Goal: Task Accomplishment & Management: Complete application form

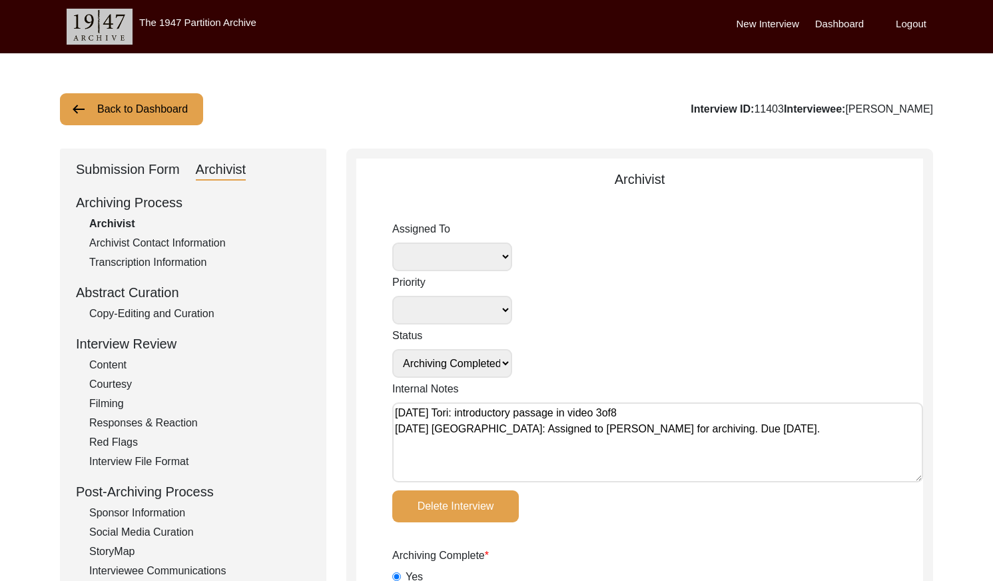
select select "Archiving Completed"
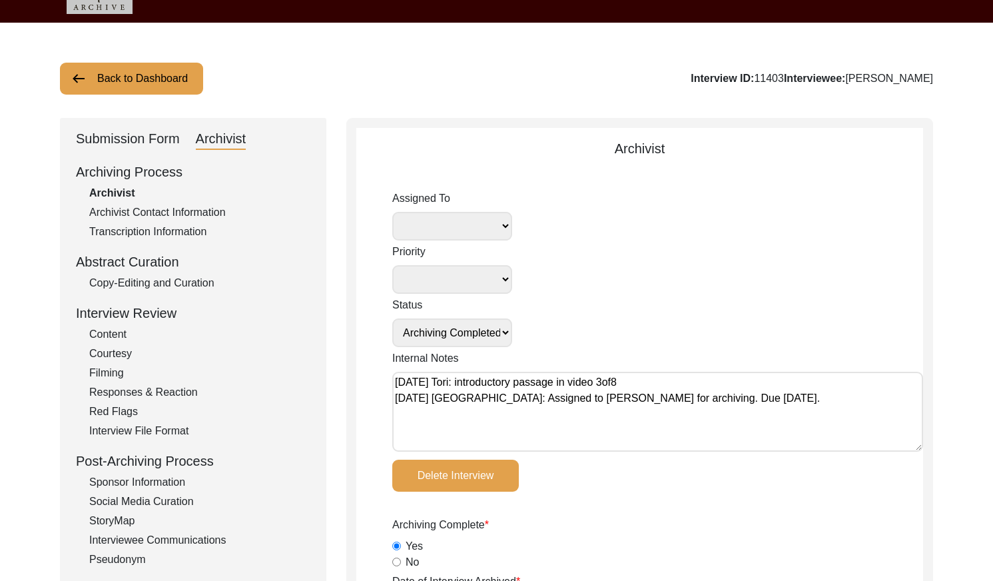
click at [107, 83] on button "Back to Dashboard" at bounding box center [131, 79] width 143 height 32
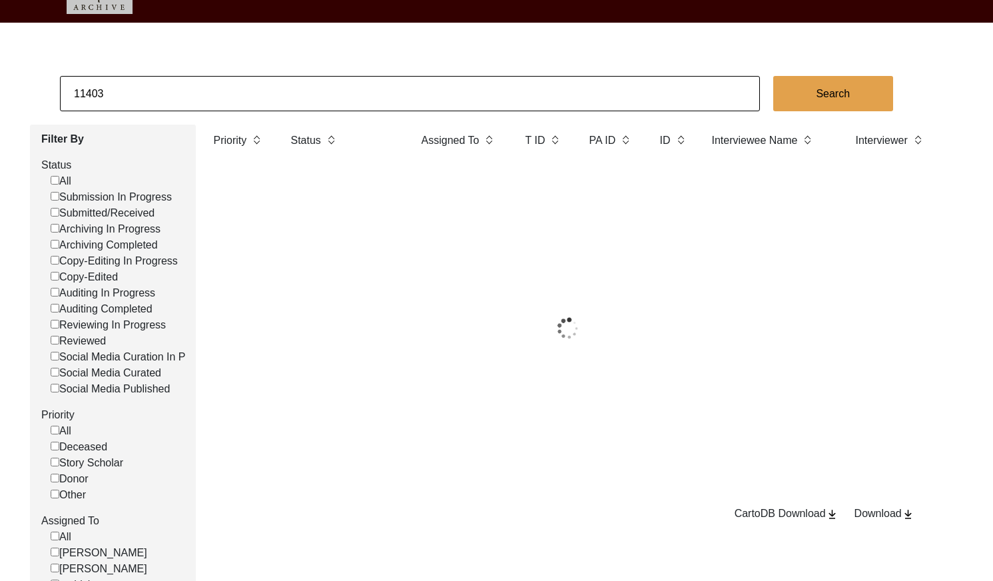
click at [170, 90] on input "11403" at bounding box center [410, 93] width 700 height 35
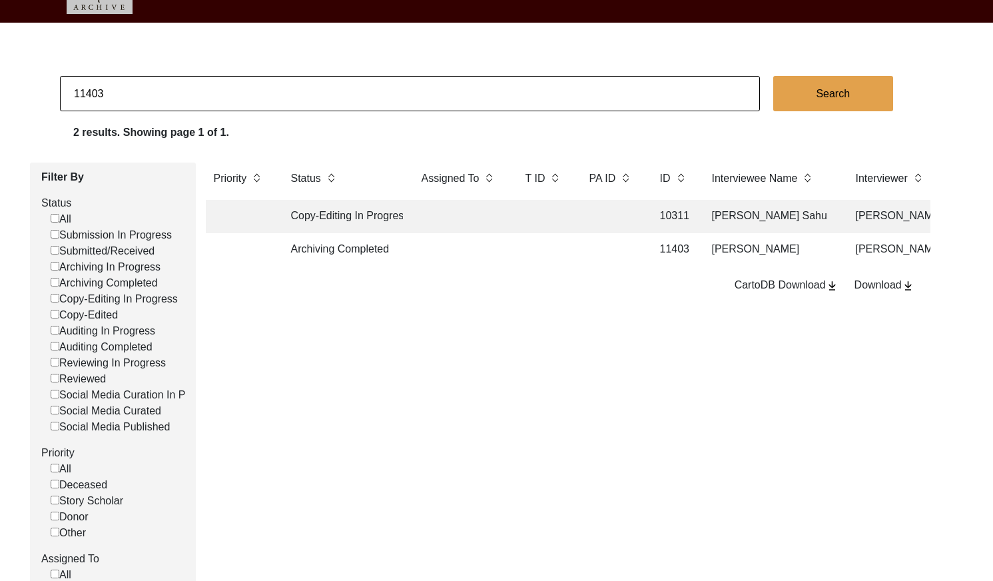
click at [170, 90] on input "11403" at bounding box center [410, 93] width 700 height 35
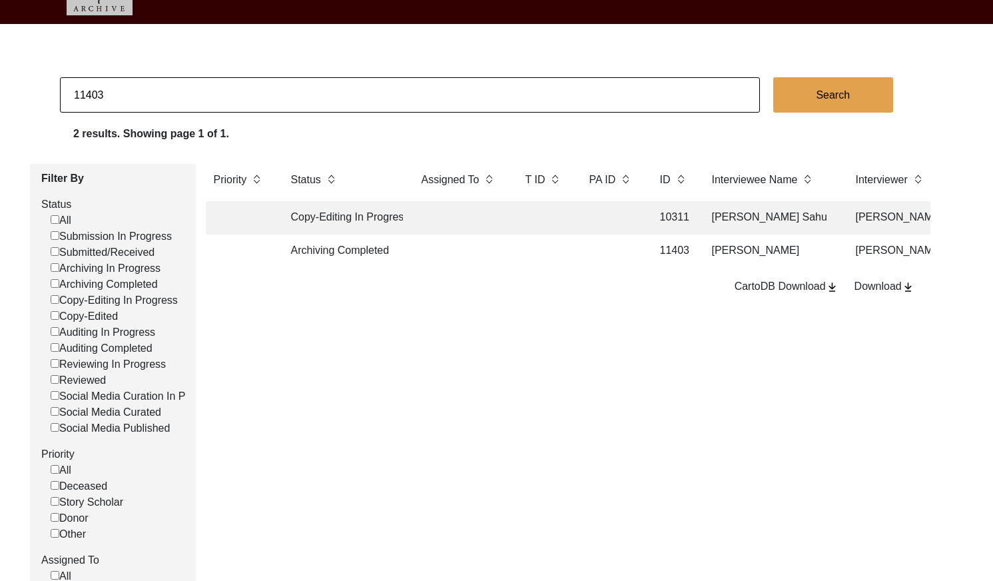
click at [170, 90] on input "11403" at bounding box center [410, 94] width 700 height 35
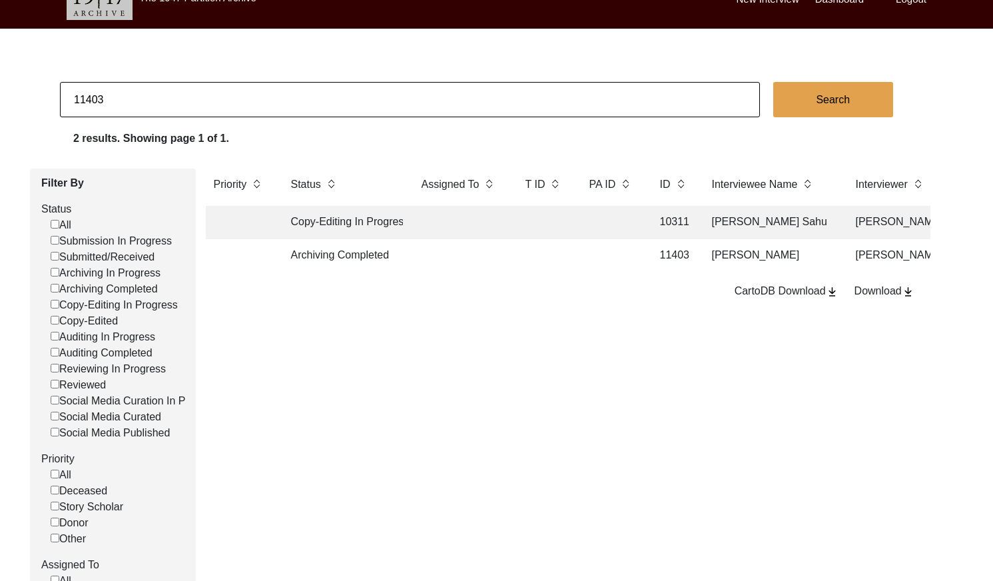
scroll to position [26, 0]
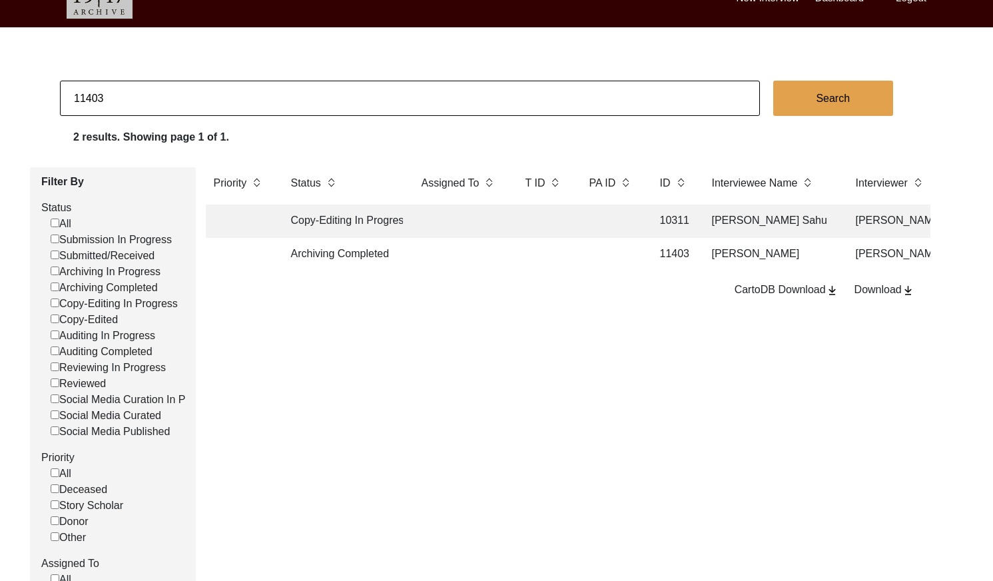
paste input "PA13331"
drag, startPoint x: 87, startPoint y: 100, endPoint x: 97, endPoint y: 103, distance: 10.3
click at [87, 100] on input "PA13331" at bounding box center [410, 98] width 700 height 35
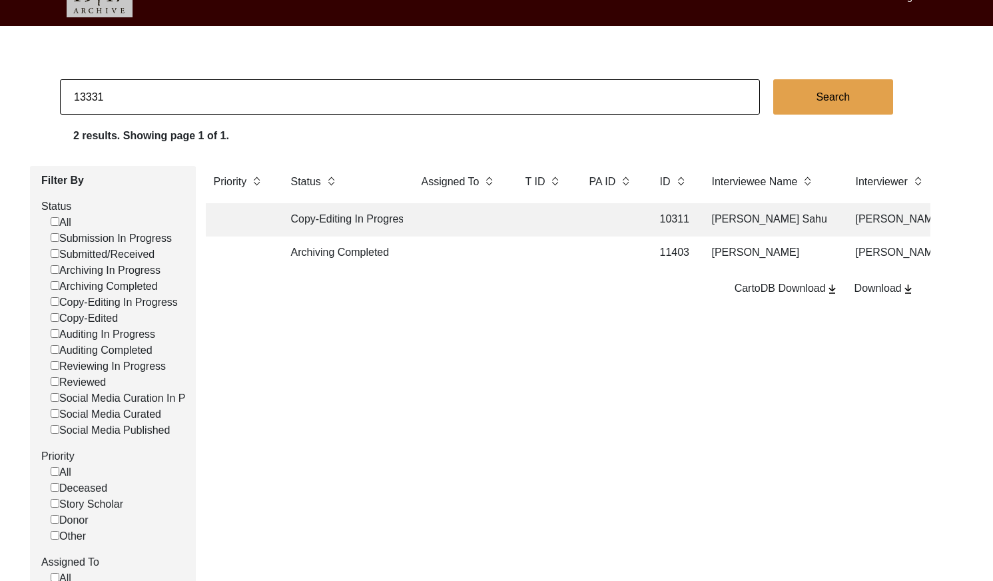
type input "13331"
checkbox input "false"
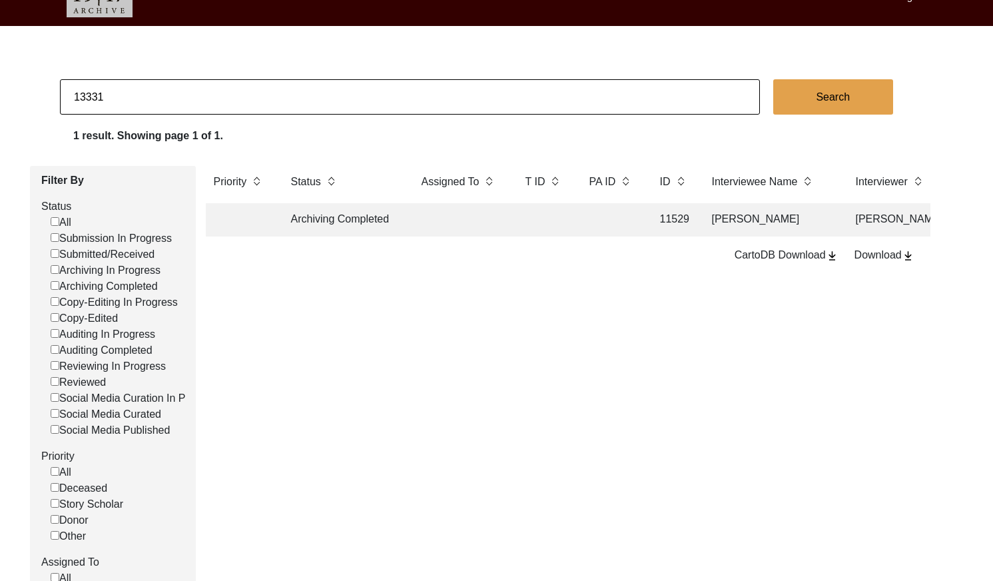
click at [532, 223] on td at bounding box center [543, 219] width 53 height 33
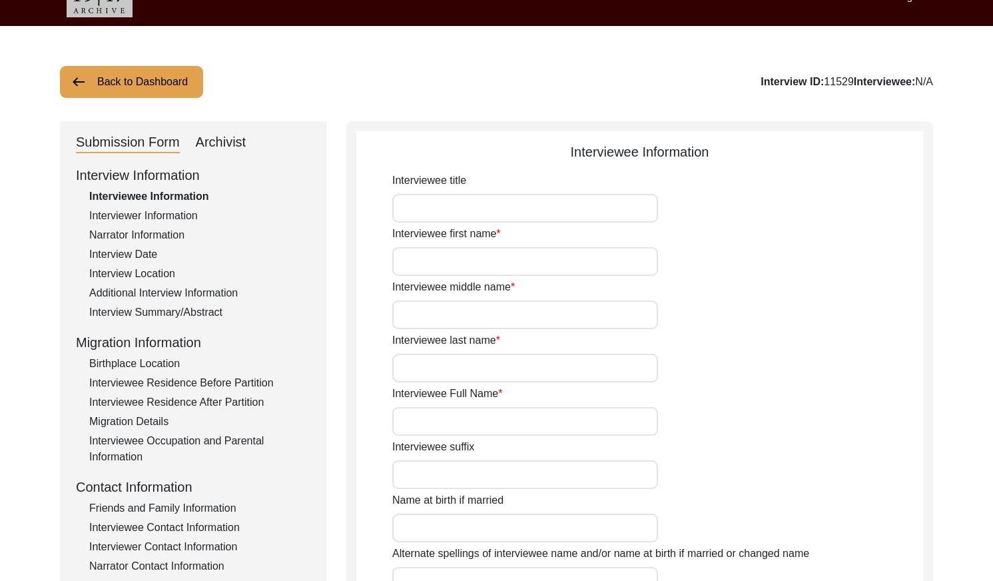
type input "Mrs."
type input "Geeta"
type input "Rani"
type input "Mitra"
type input "[PERSON_NAME]"
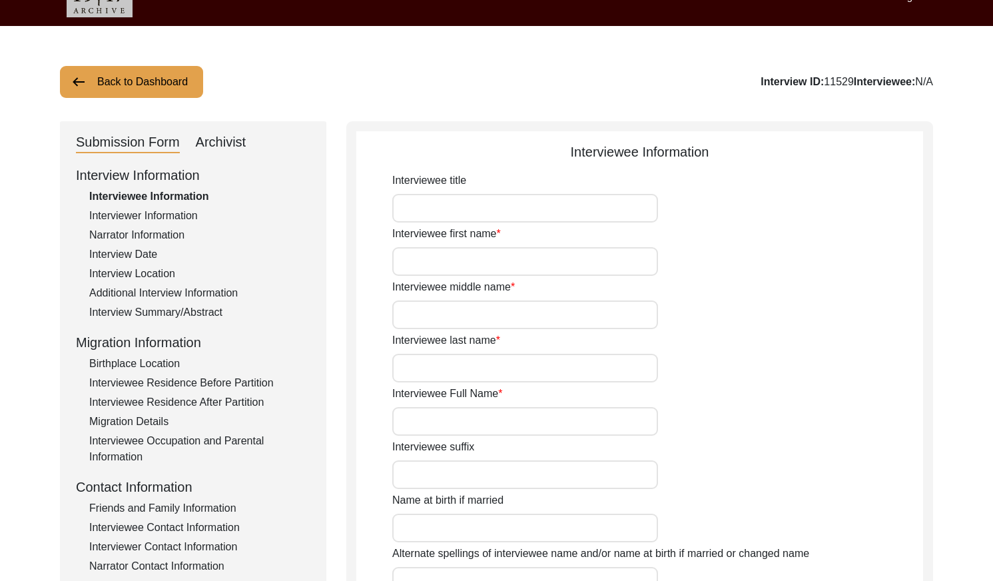
type input "[DATE]"
type input "89"
type input "[DEMOGRAPHIC_DATA]"
type input "Bengali"
type input "[DEMOGRAPHIC_DATA]"
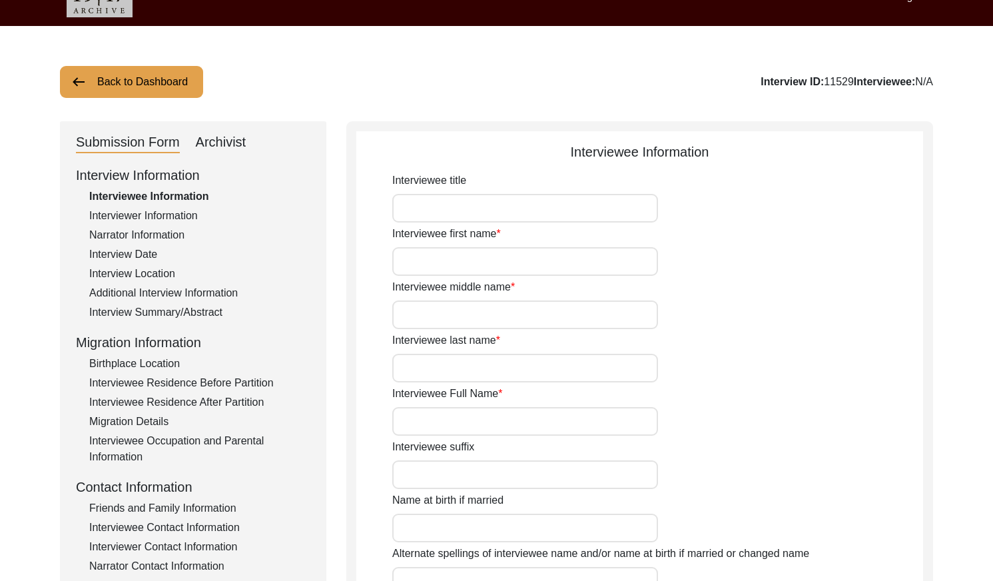
type input "Bengali"
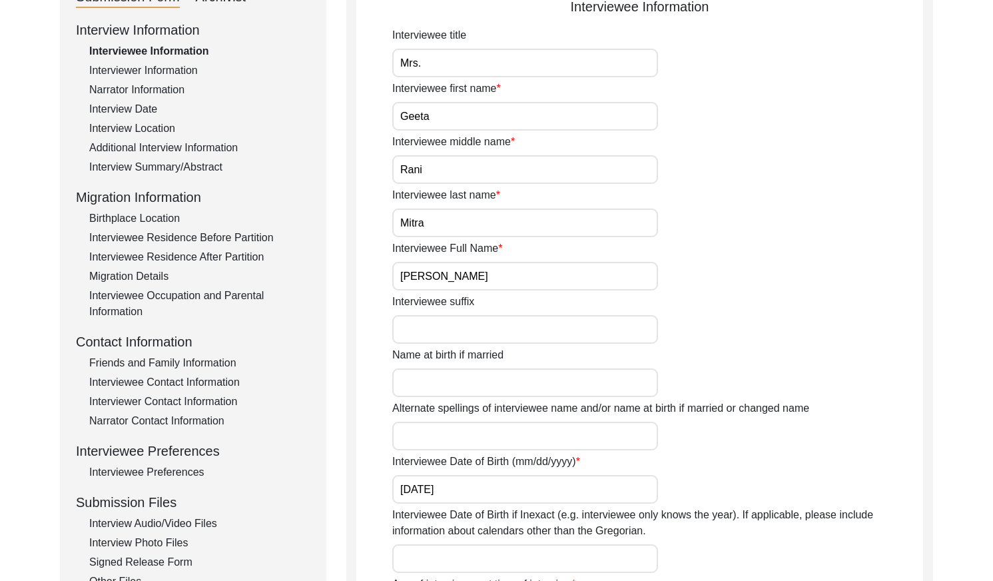
scroll to position [217, 0]
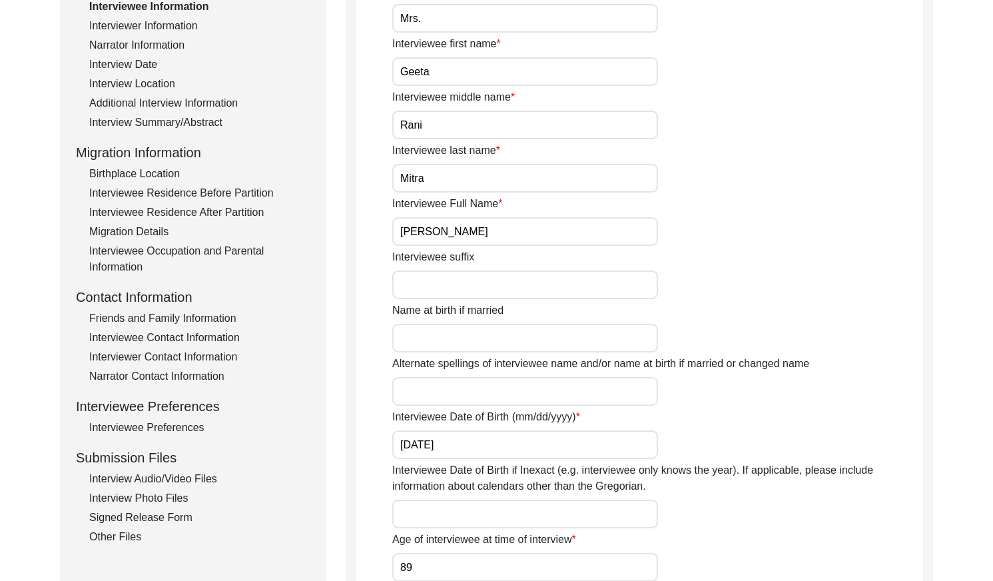
click at [531, 241] on input "[PERSON_NAME]" at bounding box center [525, 231] width 266 height 29
click at [531, 240] on input "[PERSON_NAME]" at bounding box center [525, 231] width 266 height 29
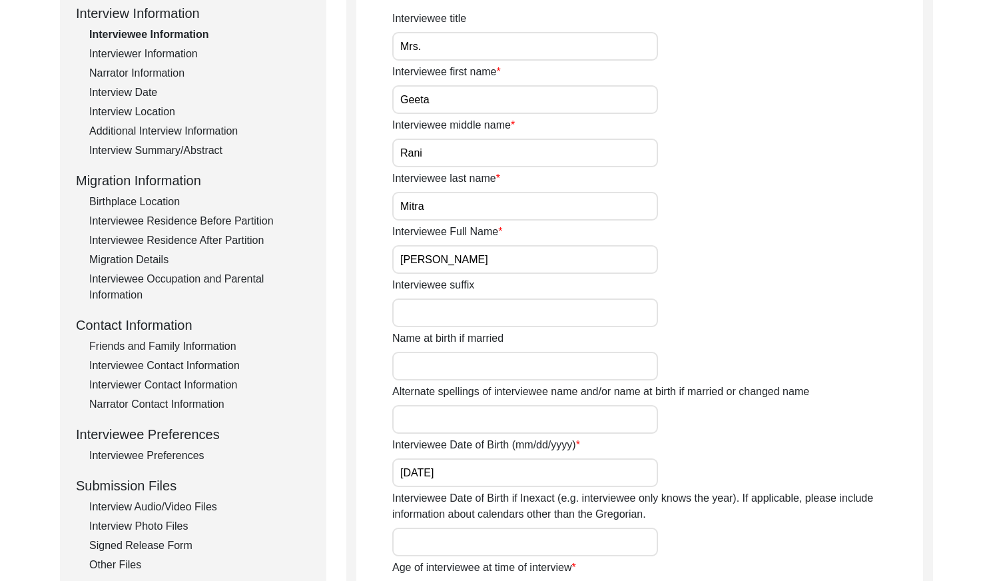
scroll to position [167, 0]
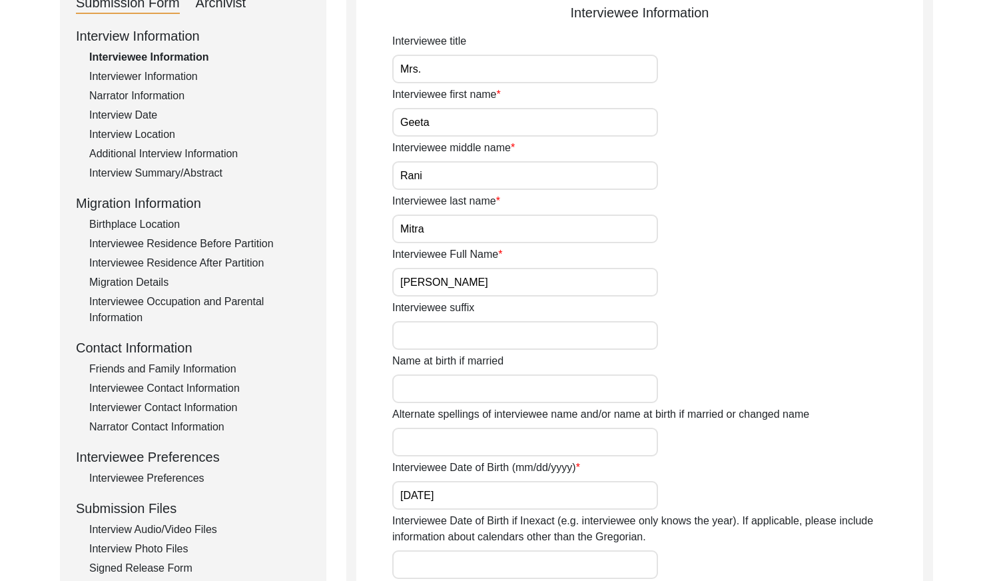
click at [452, 70] on input "Mrs." at bounding box center [525, 69] width 266 height 29
click at [452, 69] on input "Mrs." at bounding box center [525, 69] width 266 height 29
drag, startPoint x: 146, startPoint y: 111, endPoint x: 318, endPoint y: 107, distance: 172.6
click at [147, 111] on div "Interview Date" at bounding box center [199, 115] width 221 height 16
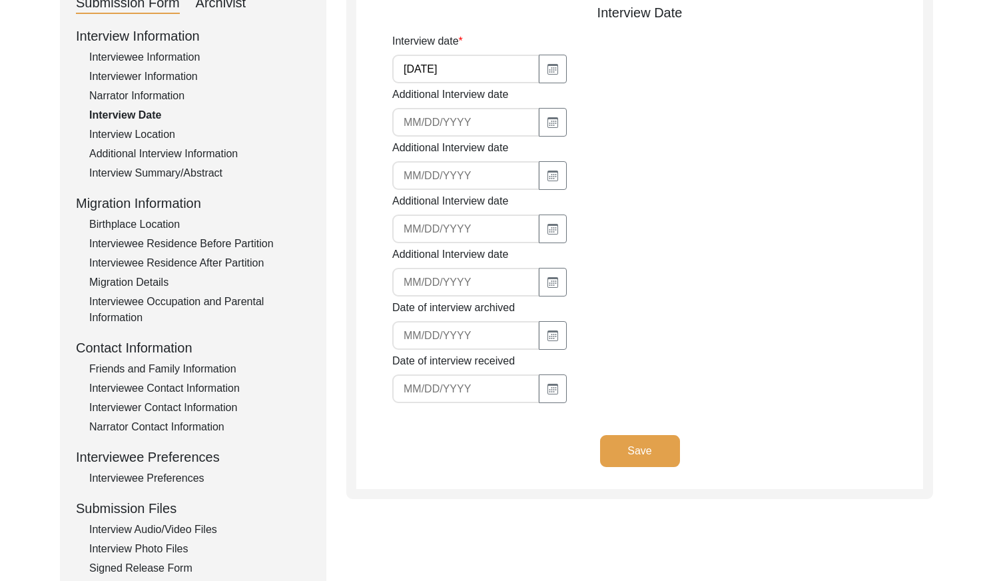
click at [488, 65] on input "[DATE]" at bounding box center [465, 69] width 147 height 29
click at [198, 167] on div "Interview Summary/Abstract" at bounding box center [199, 173] width 221 height 16
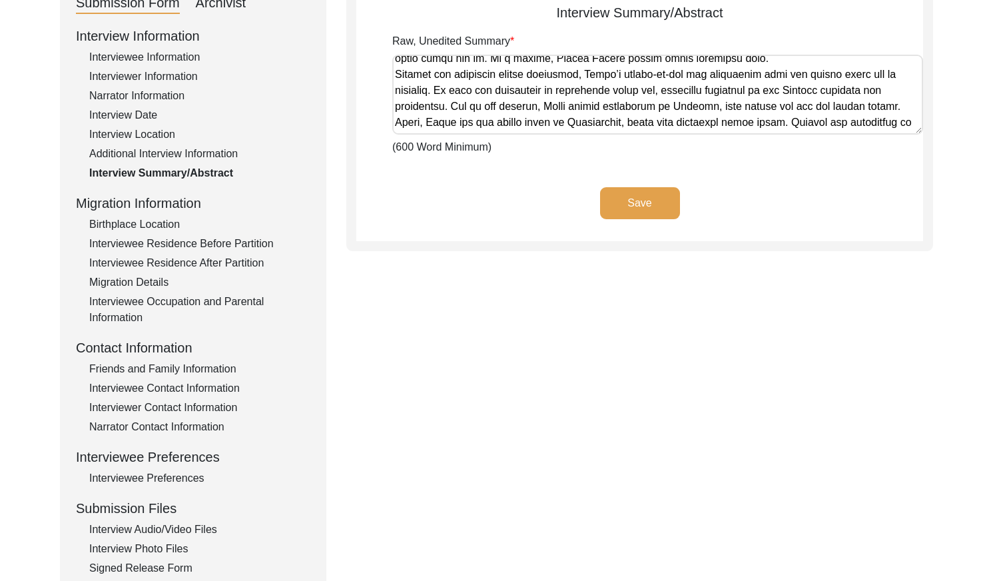
scroll to position [613, 0]
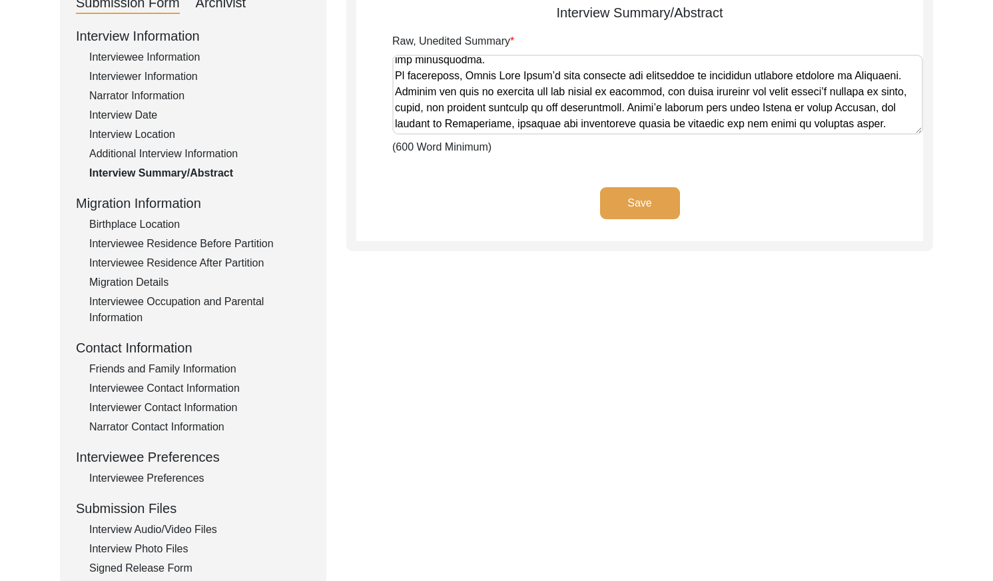
drag, startPoint x: 396, startPoint y: 65, endPoint x: 928, endPoint y: 182, distance: 545.0
click at [928, 182] on div "Interview Summary/Abstract Raw, Unedited Summary (600 Word Minimum) Save" at bounding box center [639, 116] width 587 height 269
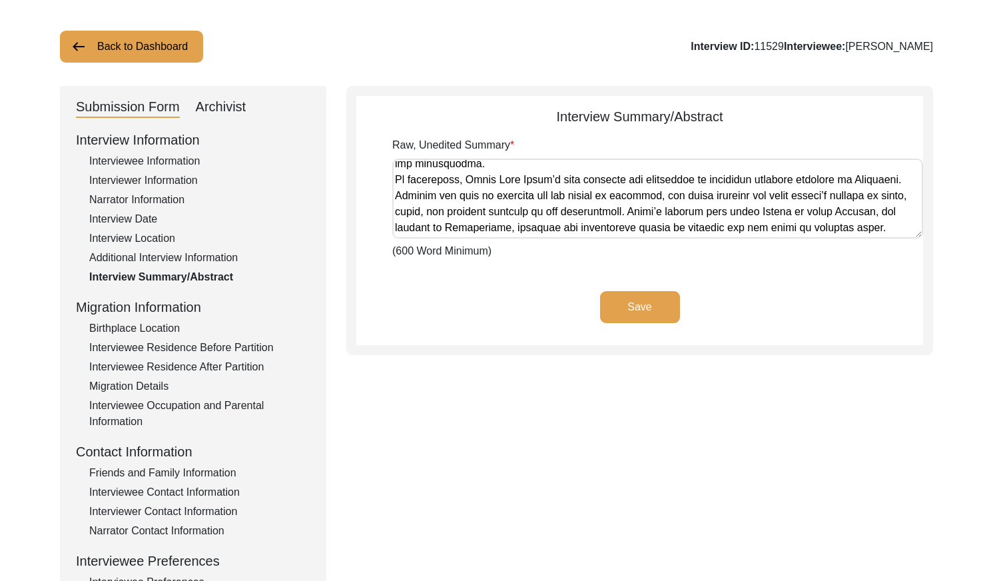
click at [208, 113] on div "Archivist" at bounding box center [221, 107] width 51 height 21
select select "Archiving Completed"
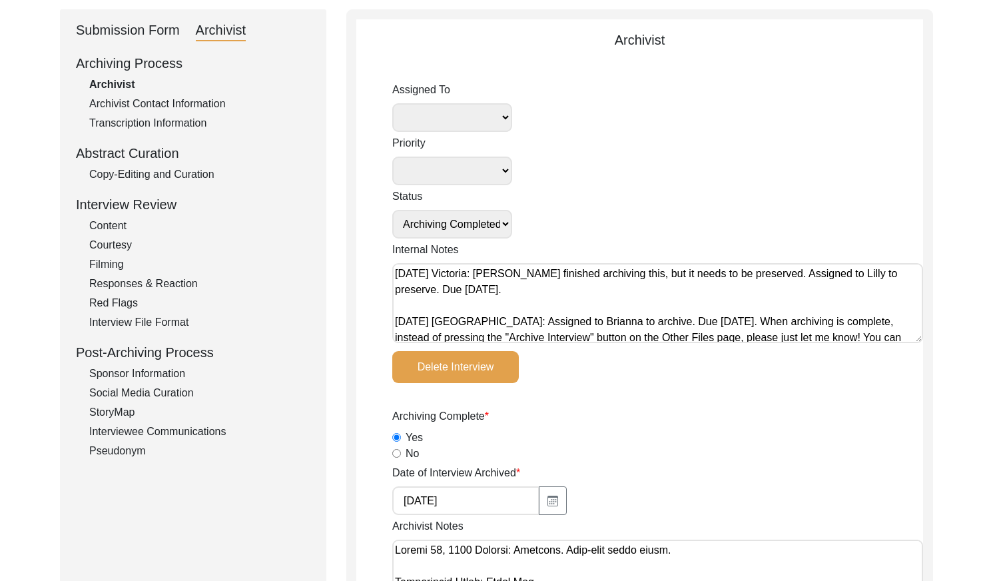
scroll to position [140, 0]
drag, startPoint x: 201, startPoint y: 172, endPoint x: 209, endPoint y: 170, distance: 8.4
click at [201, 172] on div "Copy-Editing and Curation" at bounding box center [199, 174] width 221 height 16
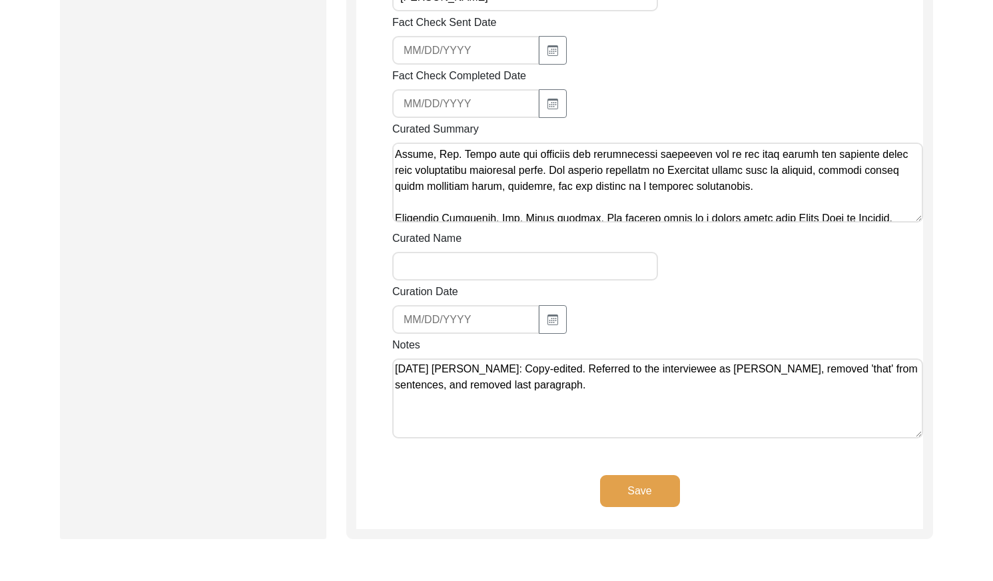
scroll to position [533, 0]
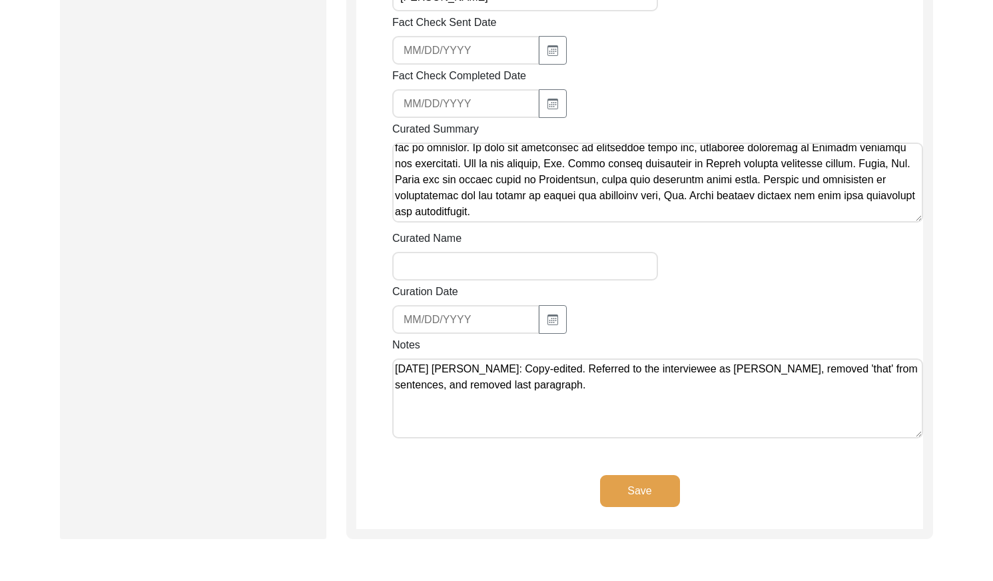
drag, startPoint x: 396, startPoint y: 184, endPoint x: 783, endPoint y: 240, distance: 391.1
click at [783, 240] on div "Summary Copy-Editing Date Assigned [DATE] Copy-Edited Summary Copy-Editor Name …" at bounding box center [657, 141] width 531 height 604
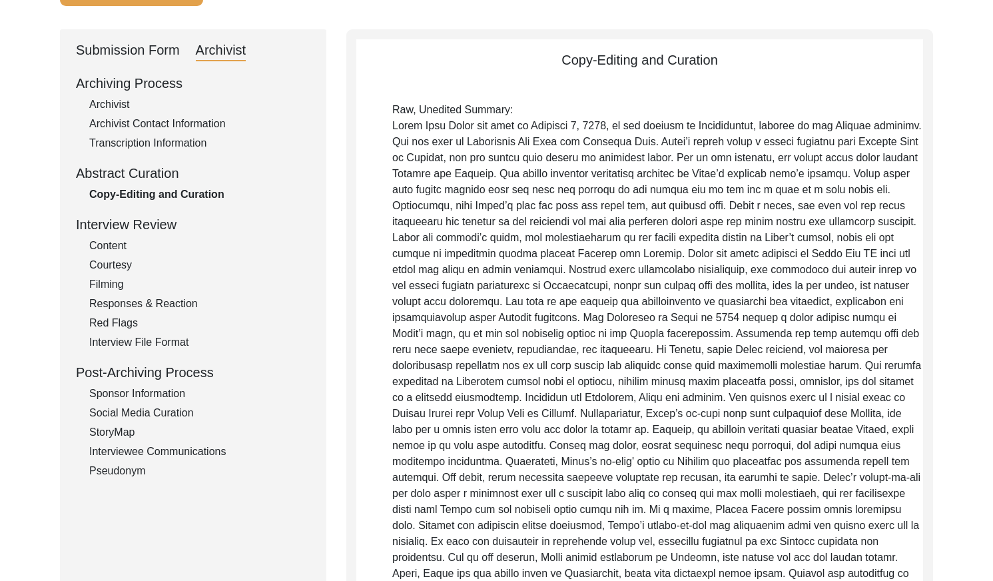
scroll to position [0, 0]
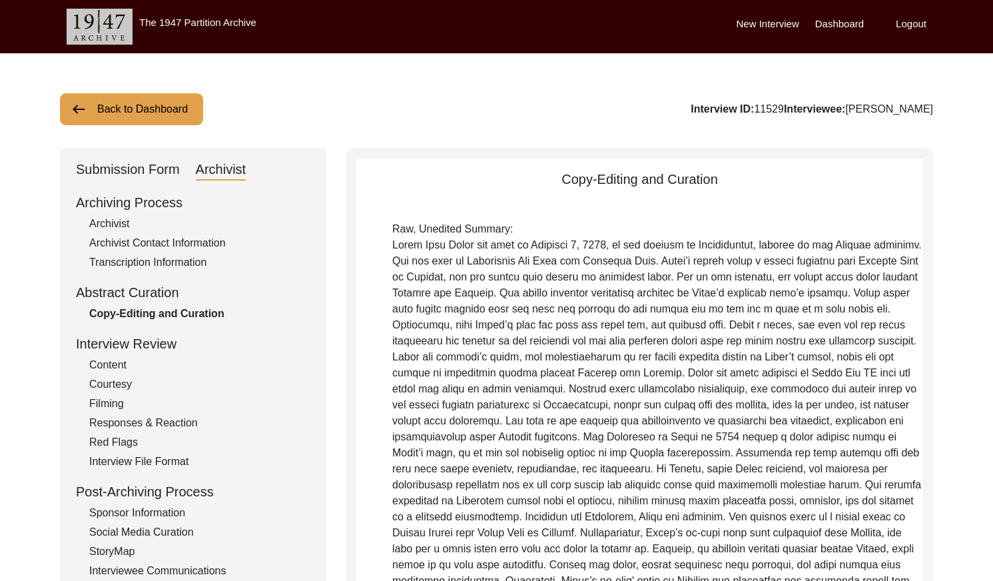
click at [131, 171] on div "Submission Form" at bounding box center [128, 169] width 104 height 21
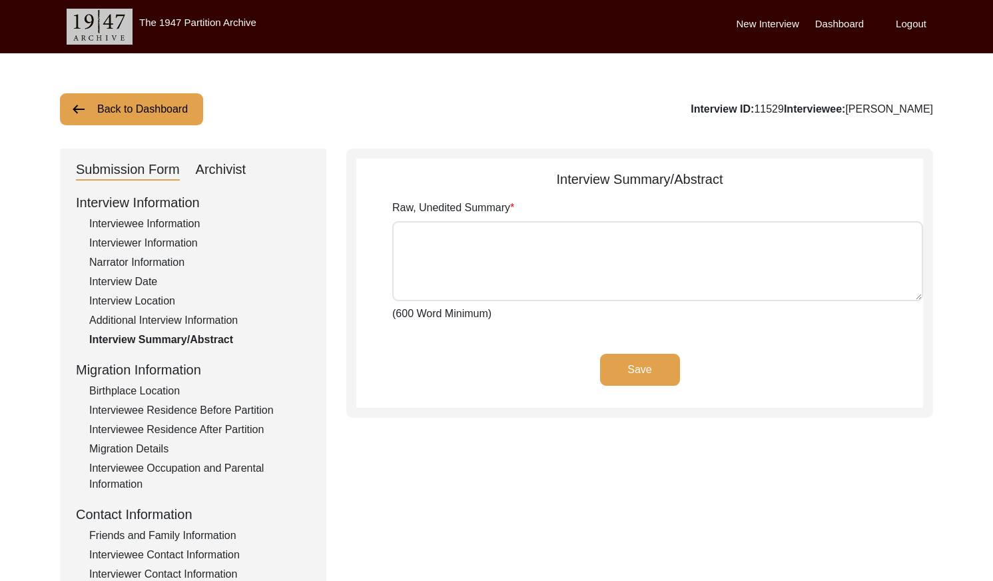
type textarea "Lorem Ipsu Dolor sit amet co Adipisci 0, 8560, el sed doeiusm te Incididuntut, …"
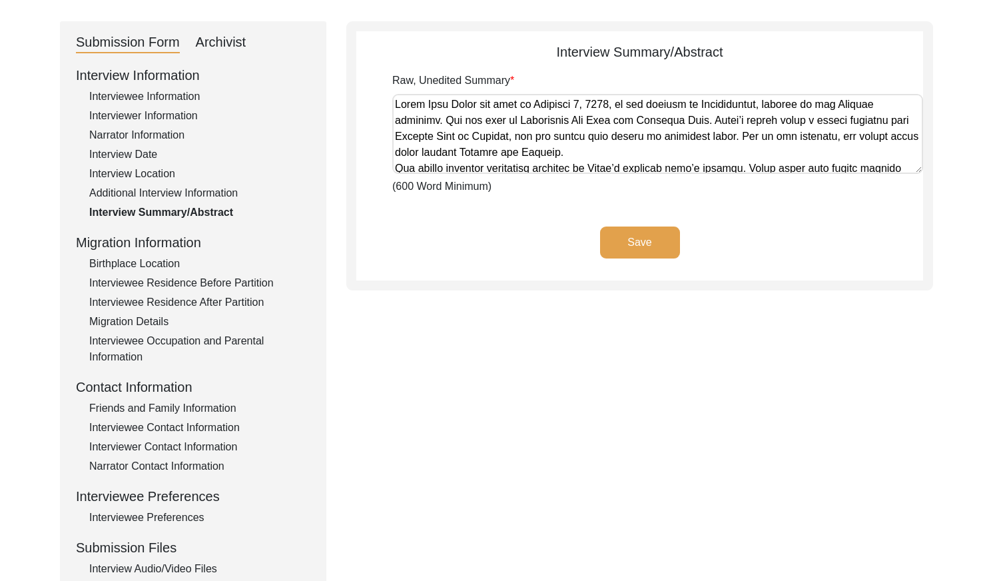
scroll to position [128, 0]
click at [151, 318] on div "Migration Details" at bounding box center [199, 321] width 221 height 16
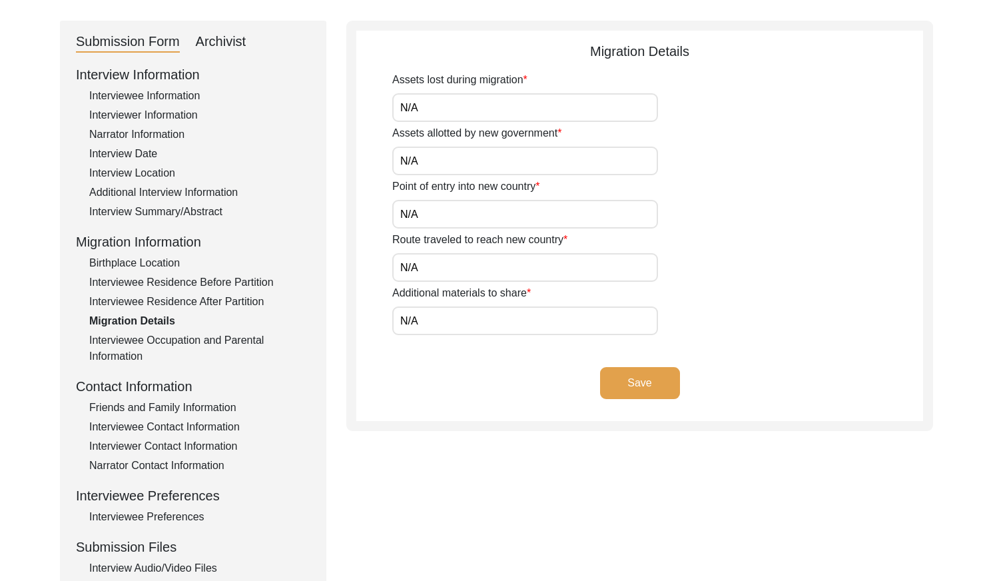
scroll to position [147, 0]
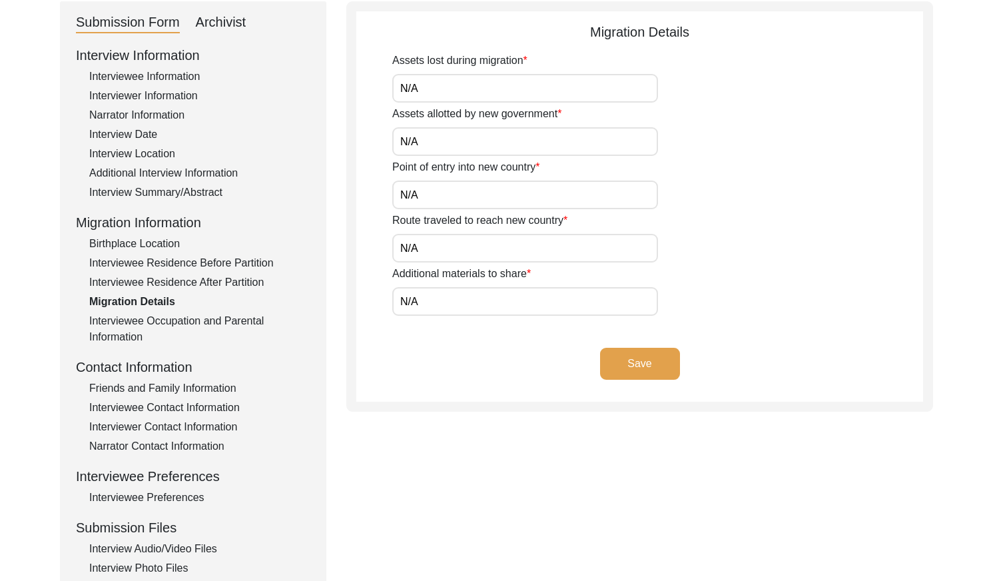
click at [215, 278] on div "Interviewee Residence After Partition" at bounding box center [199, 282] width 221 height 16
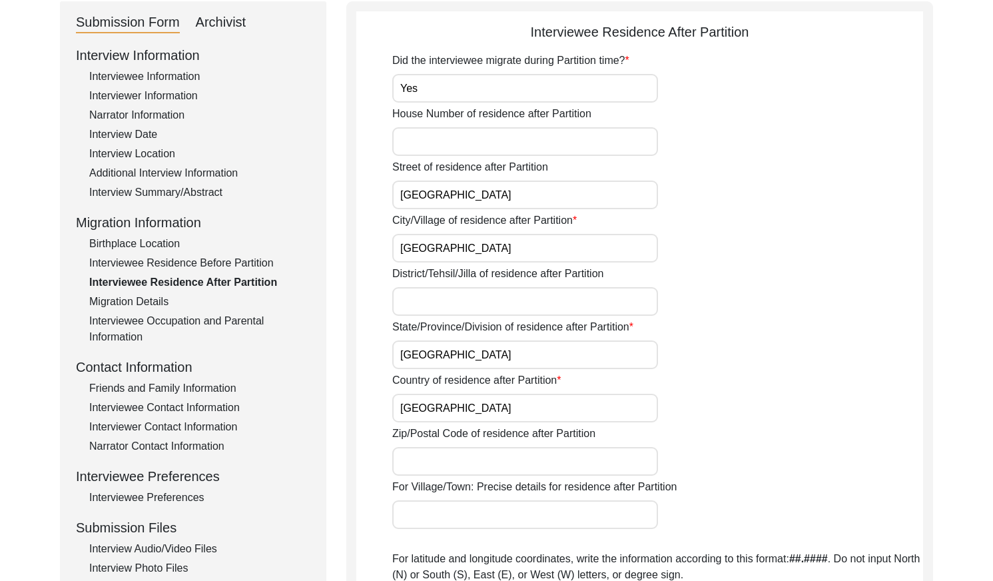
click at [226, 264] on div "Interviewee Residence Before Partition" at bounding box center [199, 263] width 221 height 16
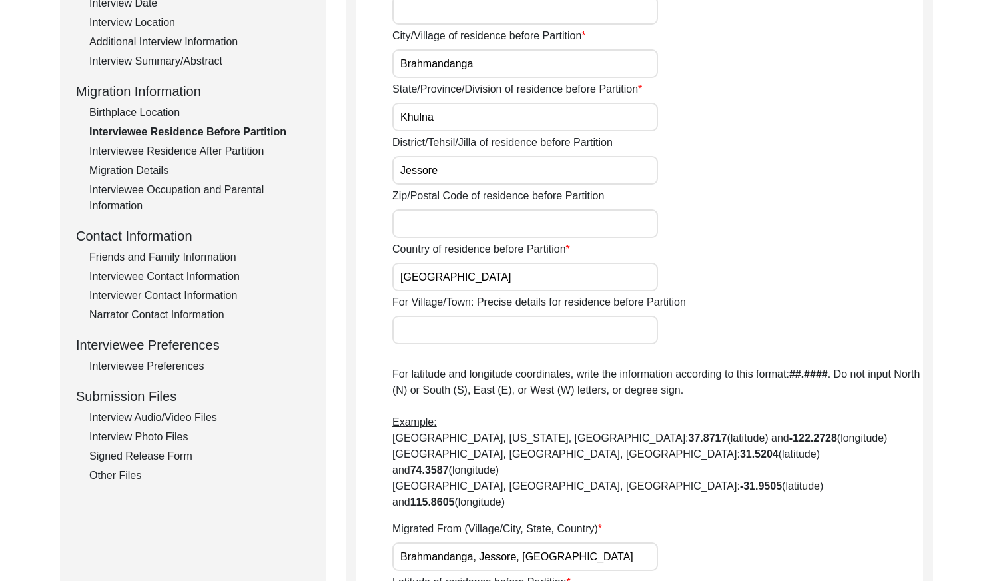
scroll to position [282, 0]
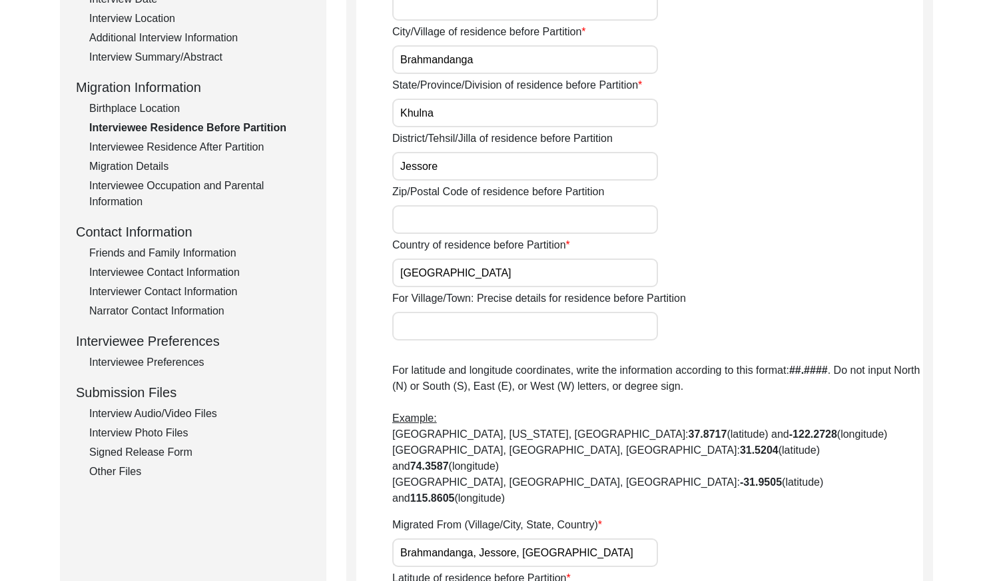
click at [225, 147] on div "Interviewee Residence After Partition" at bounding box center [199, 147] width 221 height 16
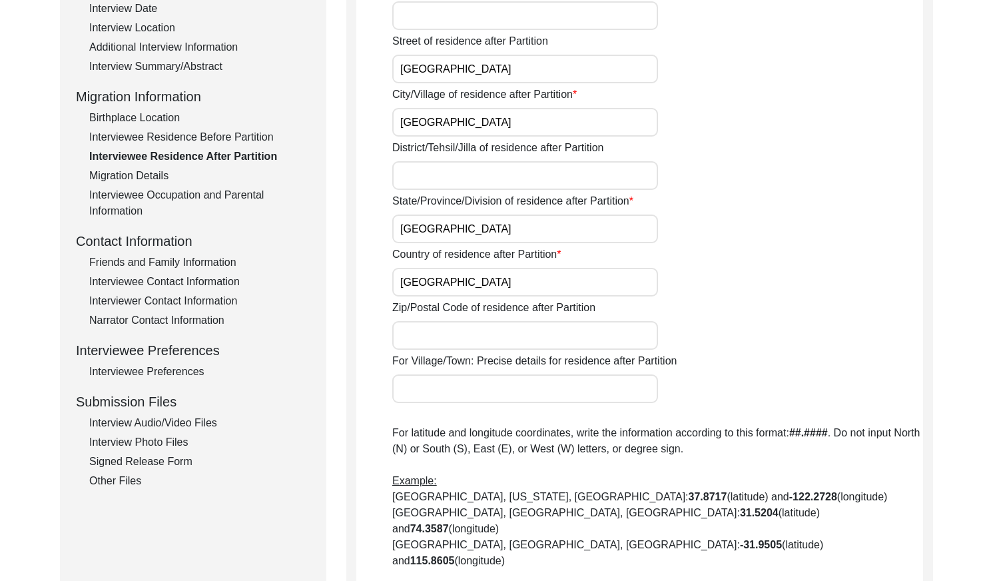
scroll to position [272, 0]
click at [162, 176] on div "Migration Details" at bounding box center [199, 177] width 221 height 16
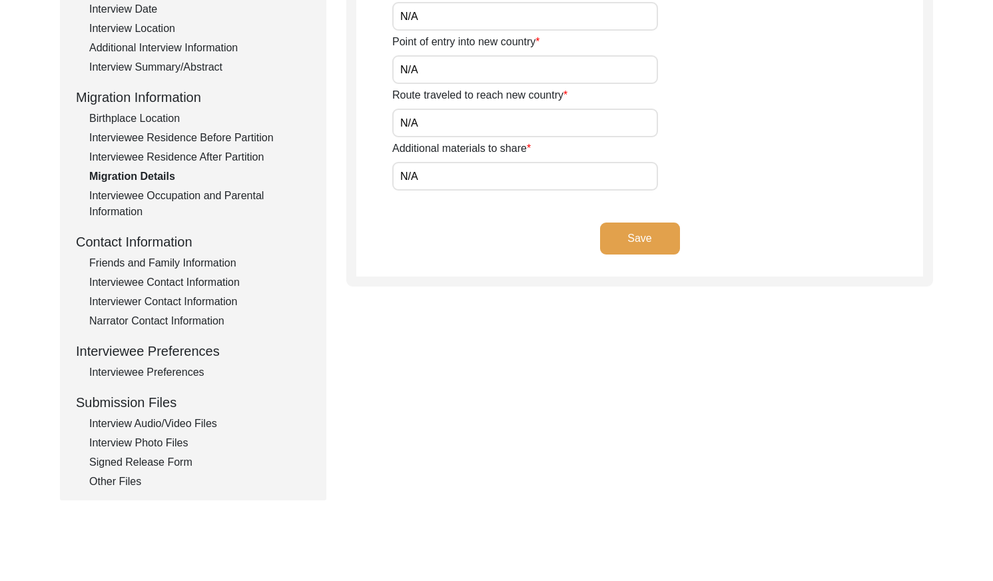
click at [192, 190] on div "Interviewee Occupation and Parental Information" at bounding box center [199, 204] width 221 height 32
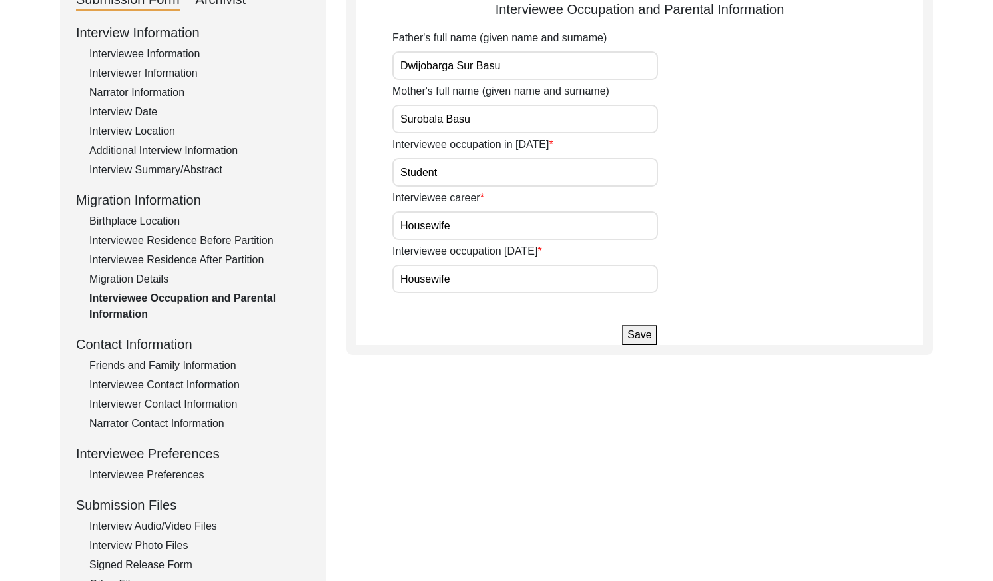
scroll to position [161, 0]
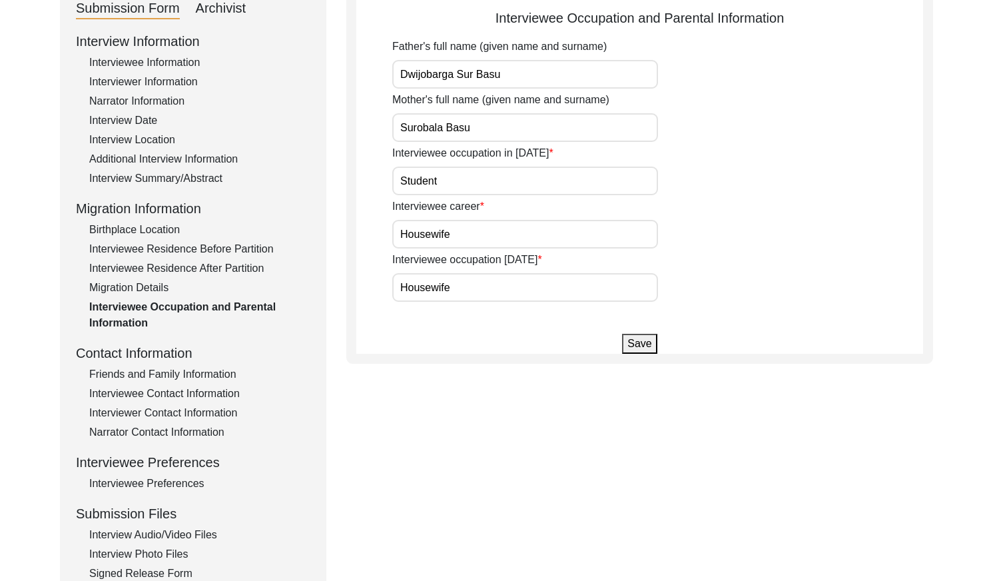
drag, startPoint x: 155, startPoint y: 137, endPoint x: 216, endPoint y: 93, distance: 75.4
click at [161, 134] on div "Interview Location" at bounding box center [199, 140] width 221 height 16
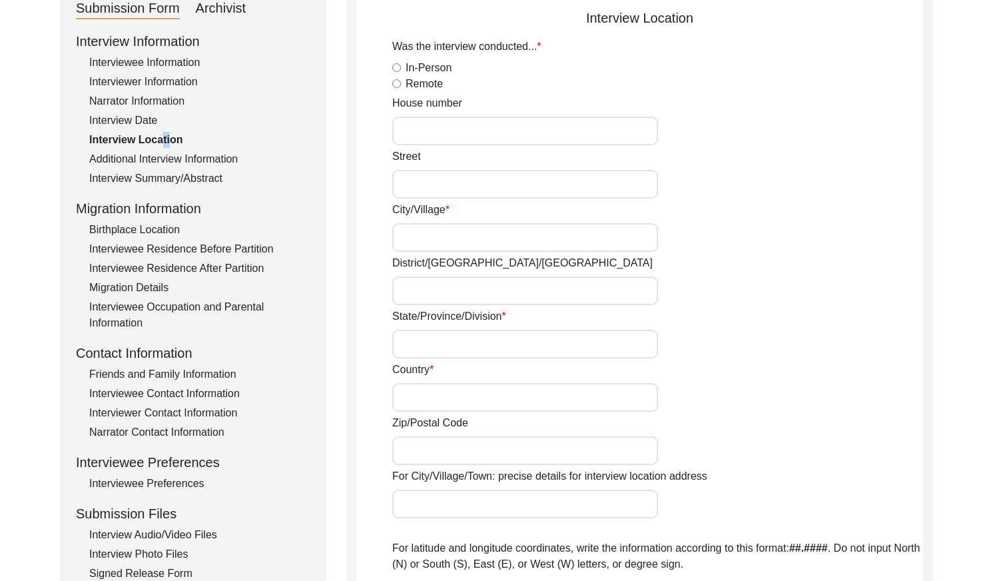
radio input "true"
type input "Rabindrapally 1st Lane"
type input "Madhyamgram"
type input "[GEOGRAPHIC_DATA]"
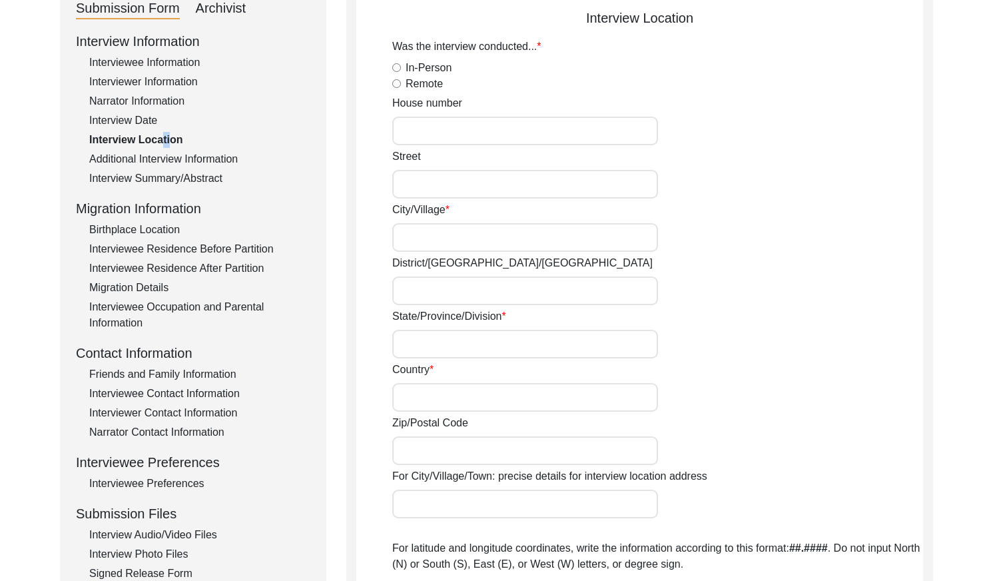
type input "700130"
type input "Madhyamgram, [GEOGRAPHIC_DATA], [GEOGRAPHIC_DATA]"
type input "22.6924"
type input "88.4653"
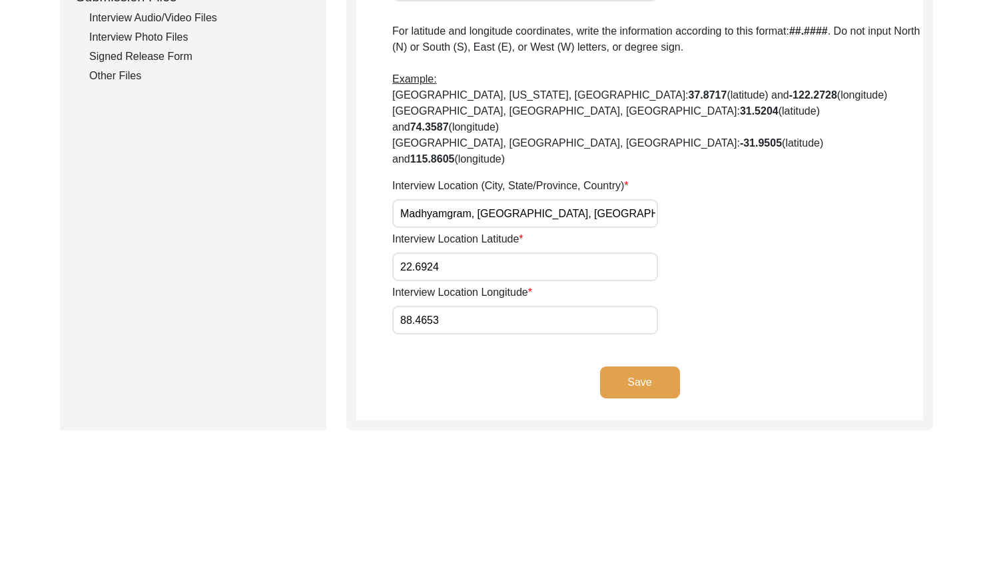
scroll to position [686, 0]
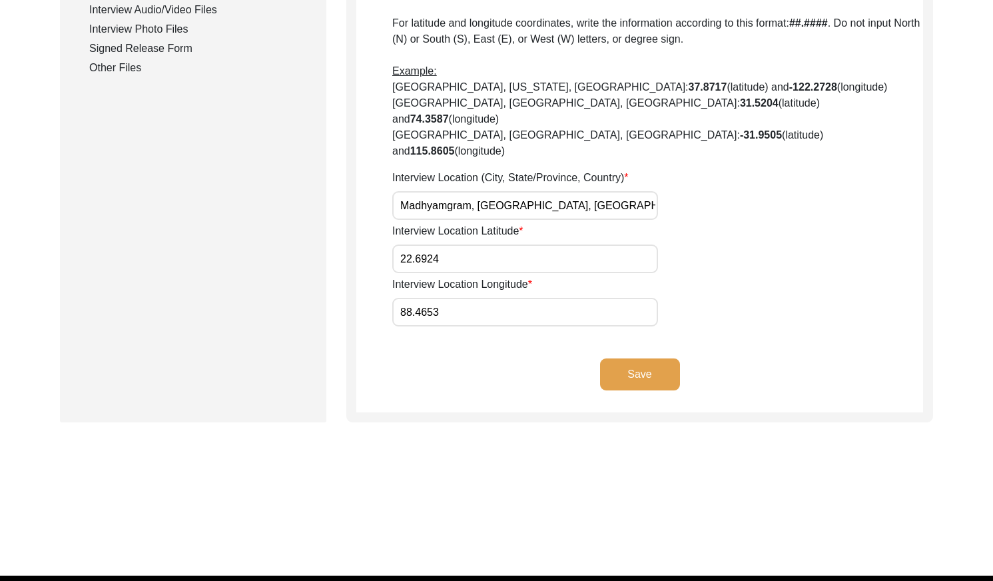
drag, startPoint x: 518, startPoint y: 173, endPoint x: 348, endPoint y: 171, distance: 170.5
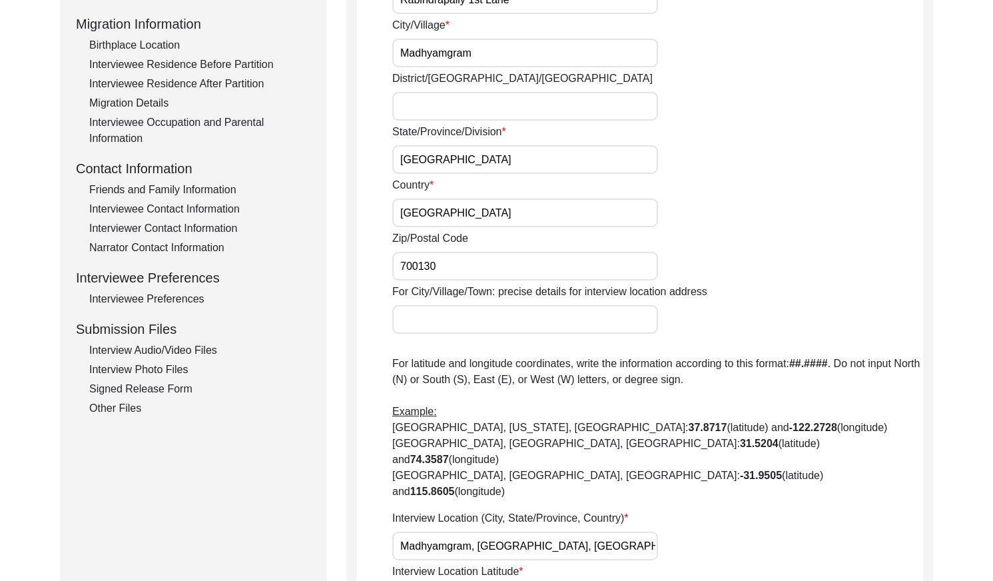
scroll to position [0, 0]
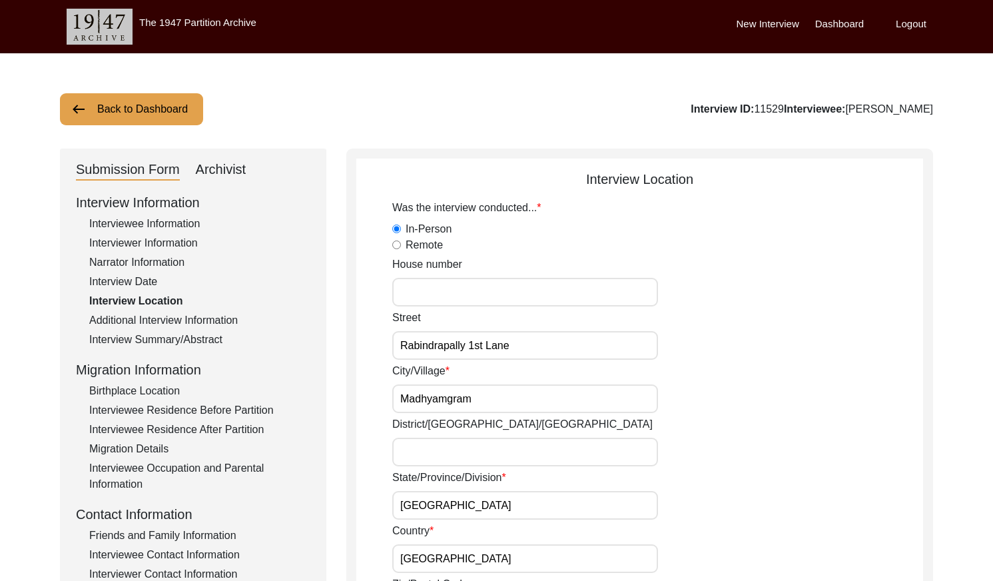
click at [131, 108] on button "Back to Dashboard" at bounding box center [131, 109] width 143 height 32
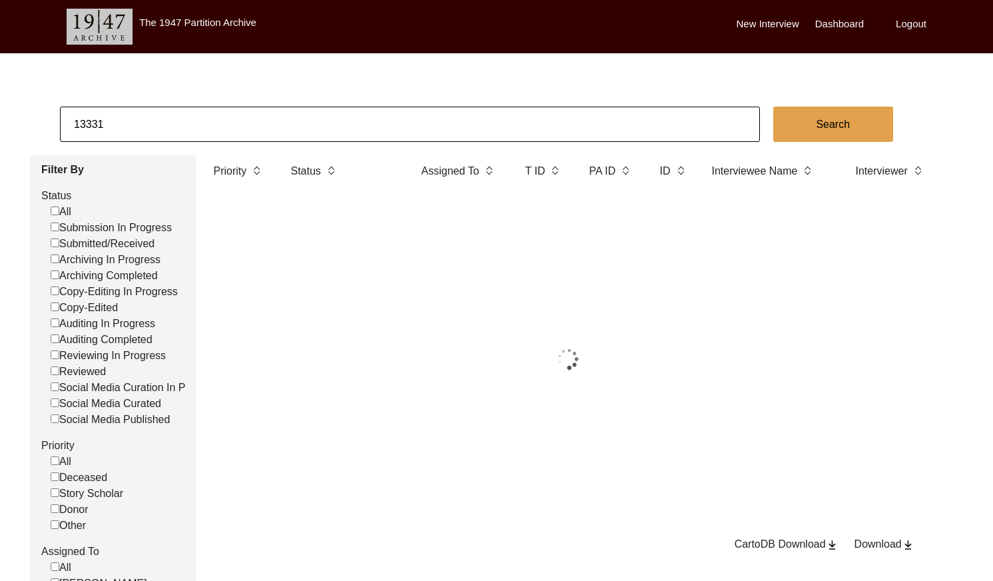
click at [162, 113] on input "13331" at bounding box center [410, 124] width 700 height 35
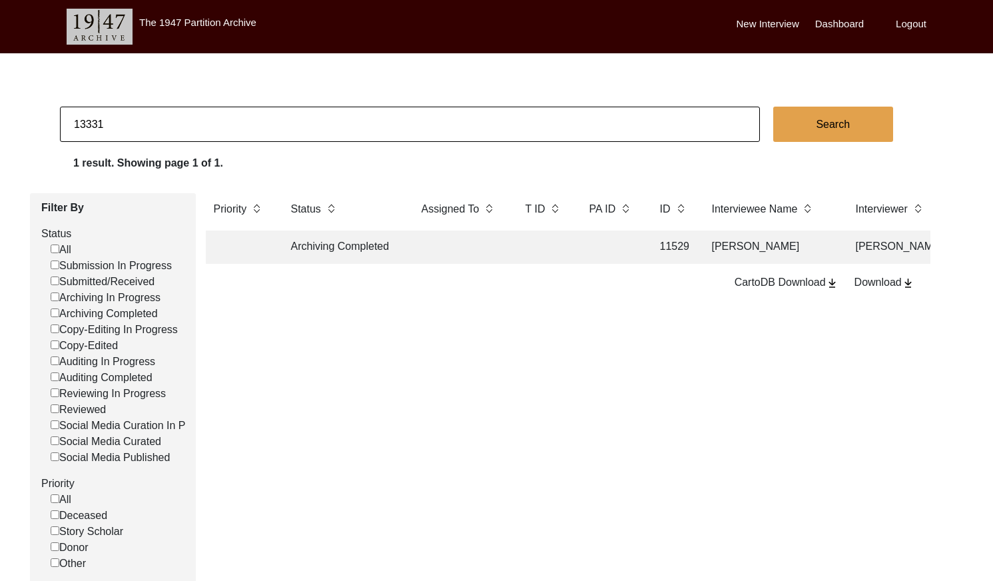
paste input "0093"
type input "10093"
checkbox input "false"
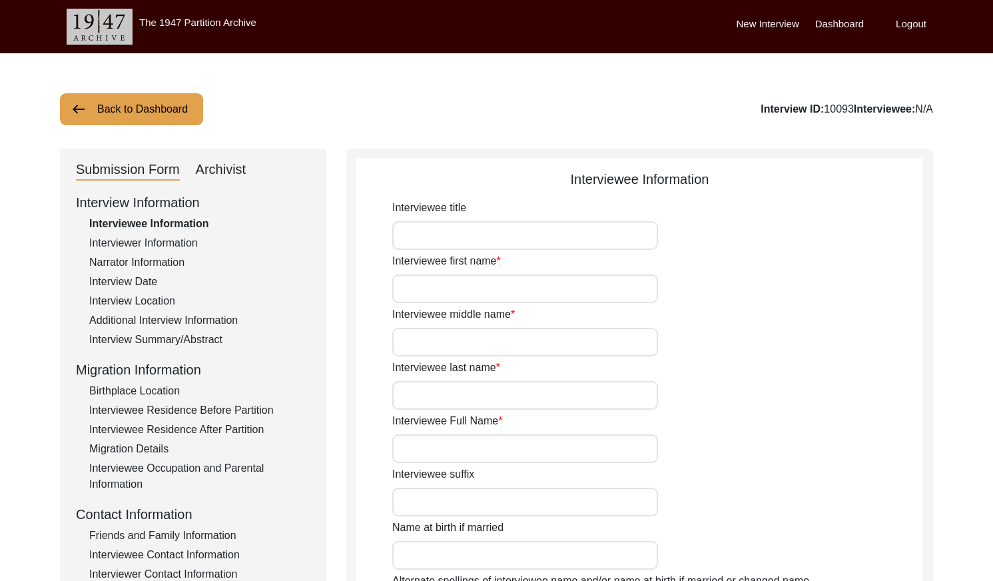
type input "[PERSON_NAME]"
type input "1937"
type input "84"
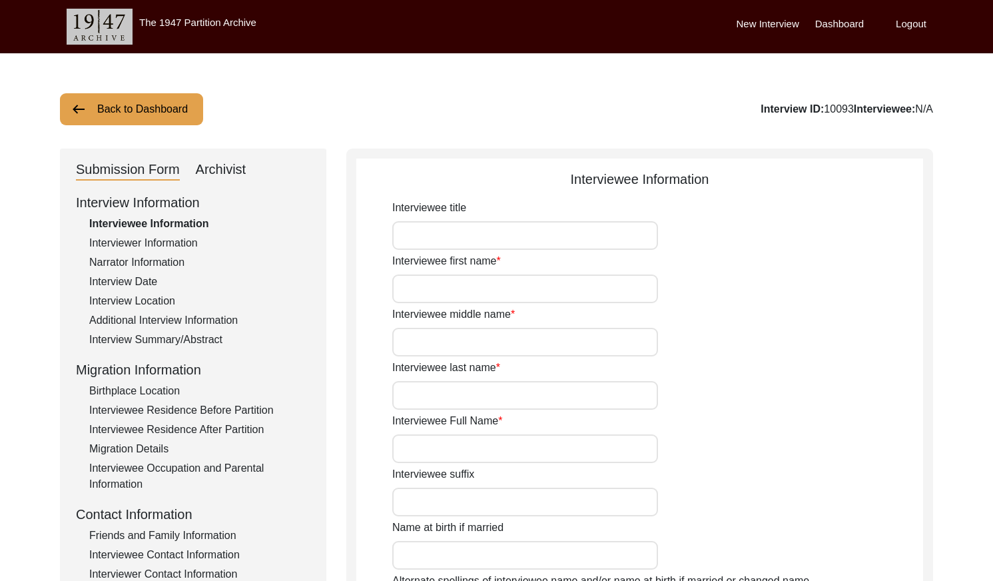
type input "[DEMOGRAPHIC_DATA]"
type input "Punjabi"
type input "[DEMOGRAPHIC_DATA]"
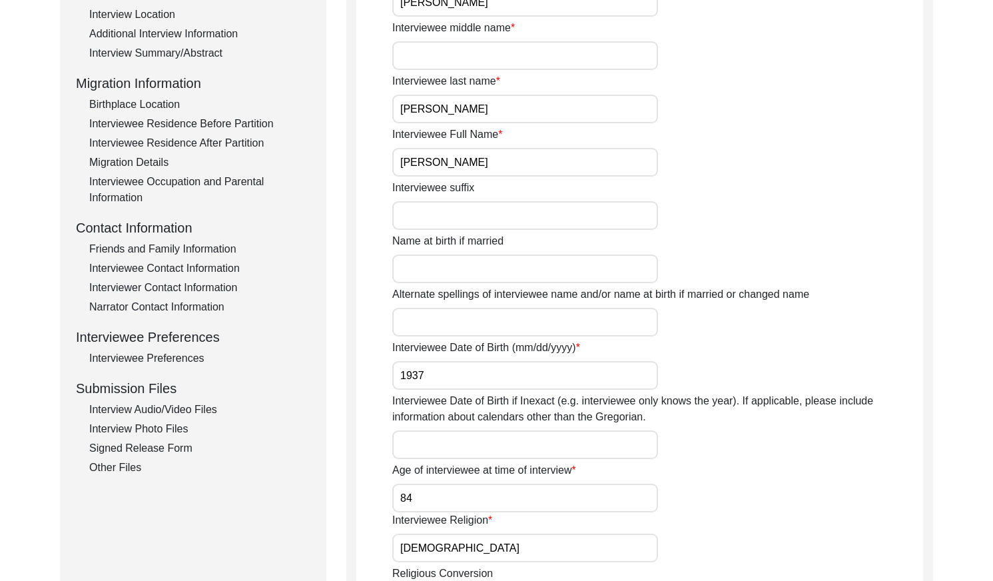
scroll to position [300, 0]
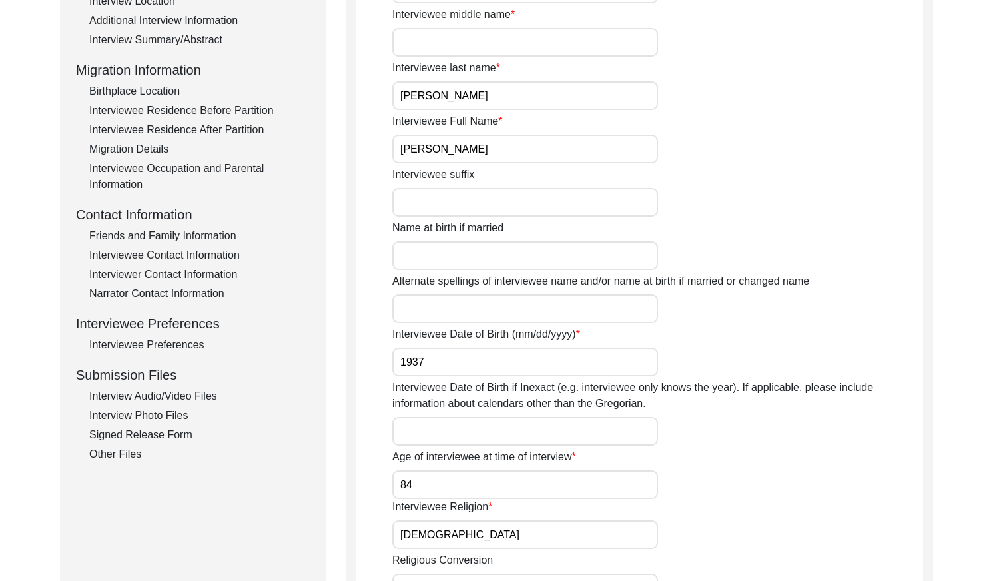
click at [442, 152] on input "[PERSON_NAME]" at bounding box center [525, 149] width 266 height 29
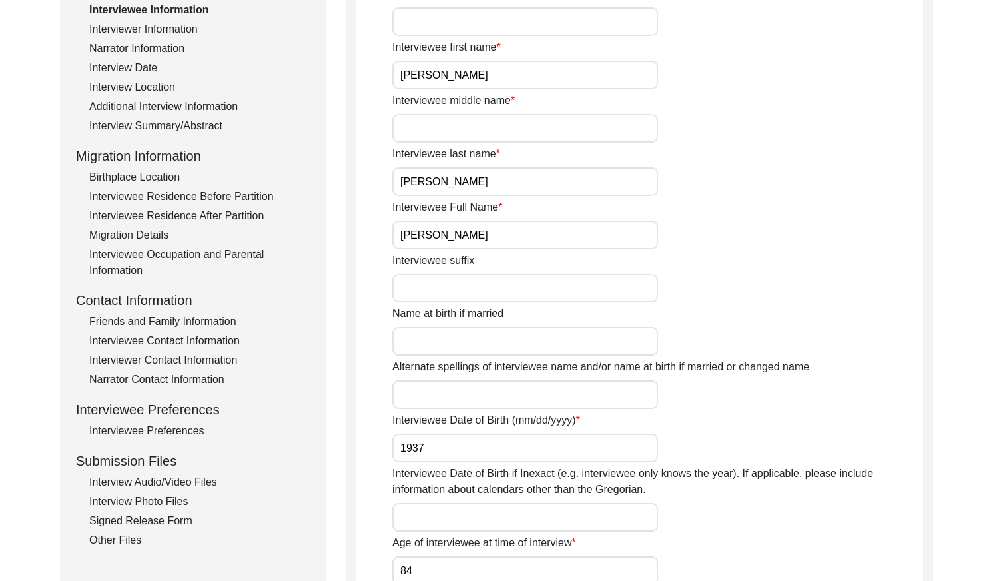
scroll to position [108, 0]
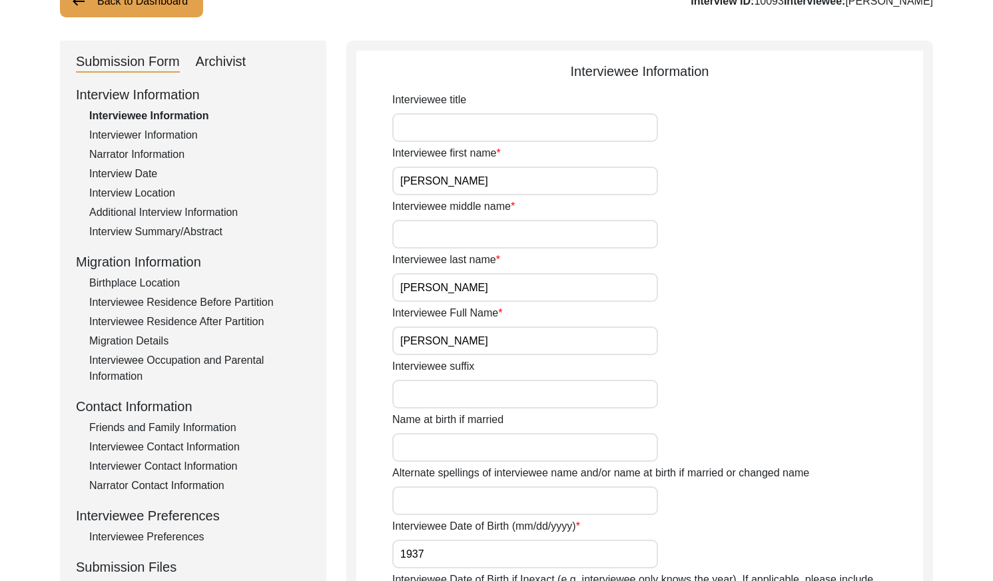
click at [154, 168] on div "Interview Date" at bounding box center [199, 174] width 221 height 16
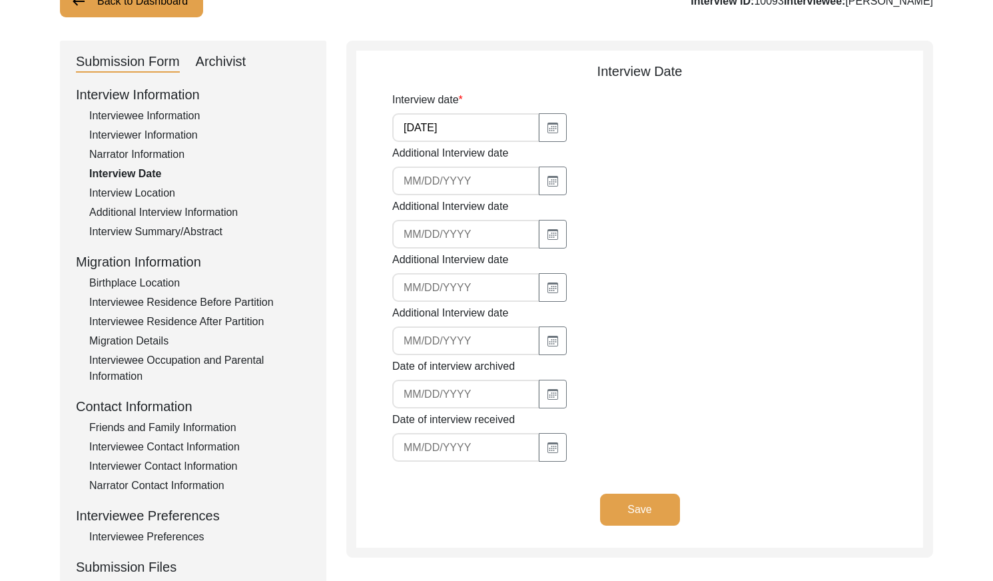
scroll to position [119, 0]
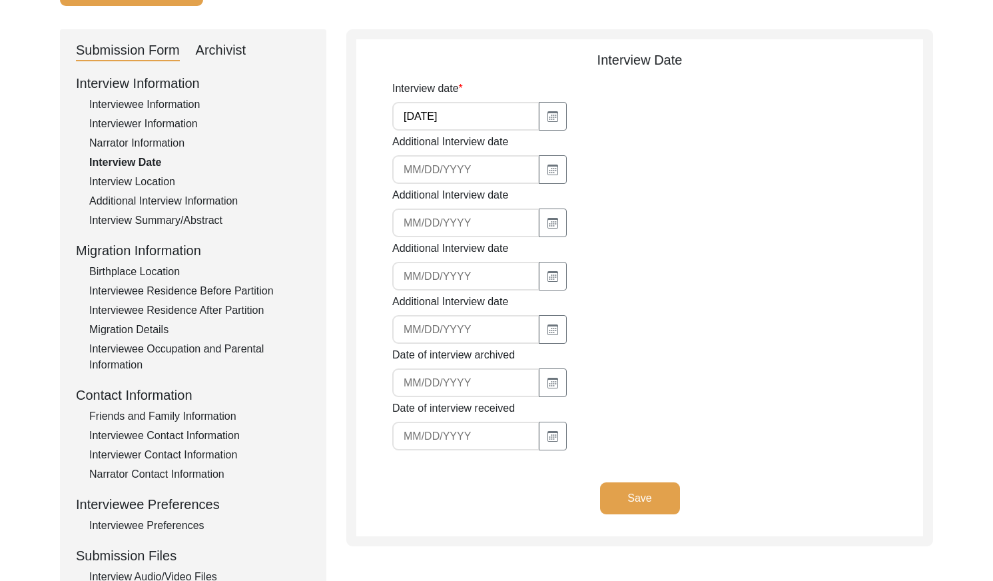
click at [467, 109] on input "[DATE]" at bounding box center [465, 116] width 147 height 29
drag, startPoint x: 193, startPoint y: 220, endPoint x: 282, endPoint y: 200, distance: 90.8
click at [194, 218] on div "Interview Summary/Abstract" at bounding box center [199, 220] width 221 height 16
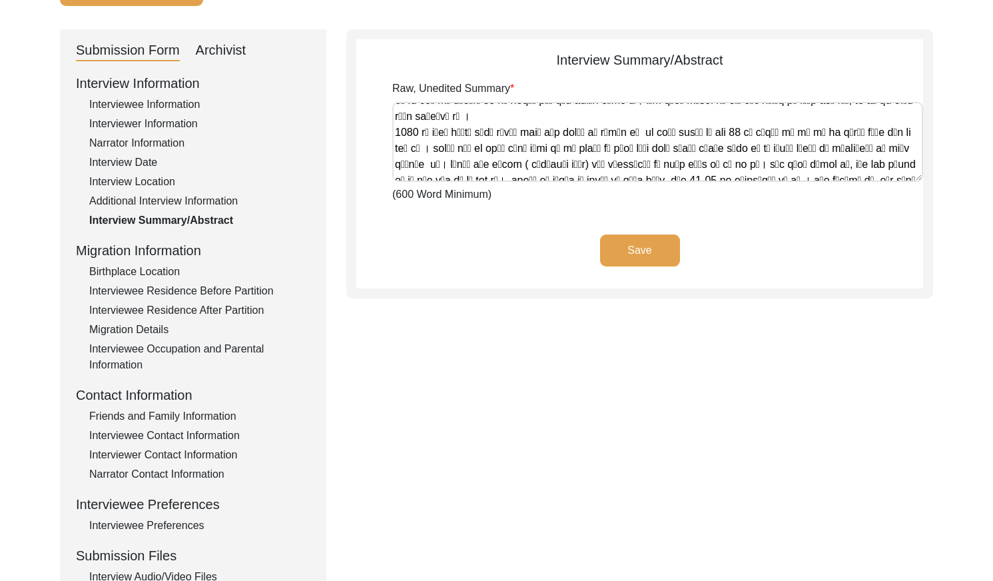
scroll to position [884, 0]
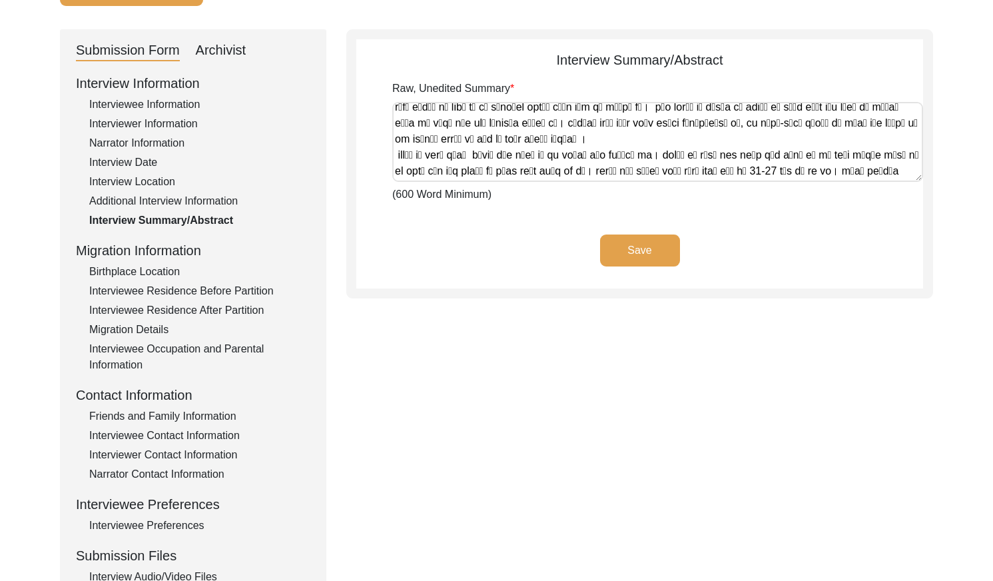
drag, startPoint x: 396, startPoint y: 111, endPoint x: 881, endPoint y: 228, distance: 498.7
click at [881, 228] on app-archivist-abstract-curation "Interview Summary/Abstract Raw, Unedited Summary (600 Word Minimum) Save" at bounding box center [639, 169] width 567 height 238
click at [232, 51] on div "Archivist" at bounding box center [221, 50] width 51 height 21
select select "Copy-Edited"
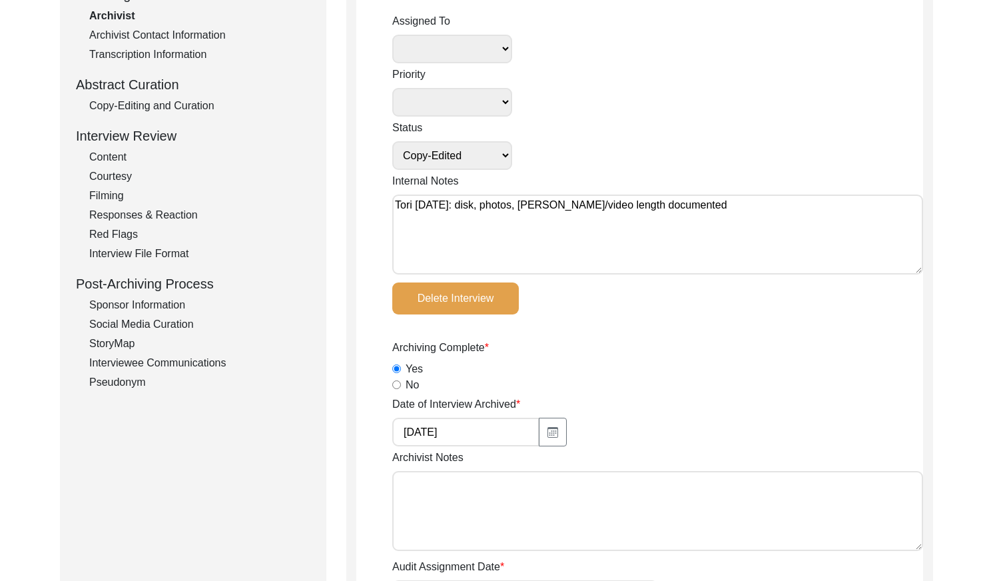
scroll to position [222, 0]
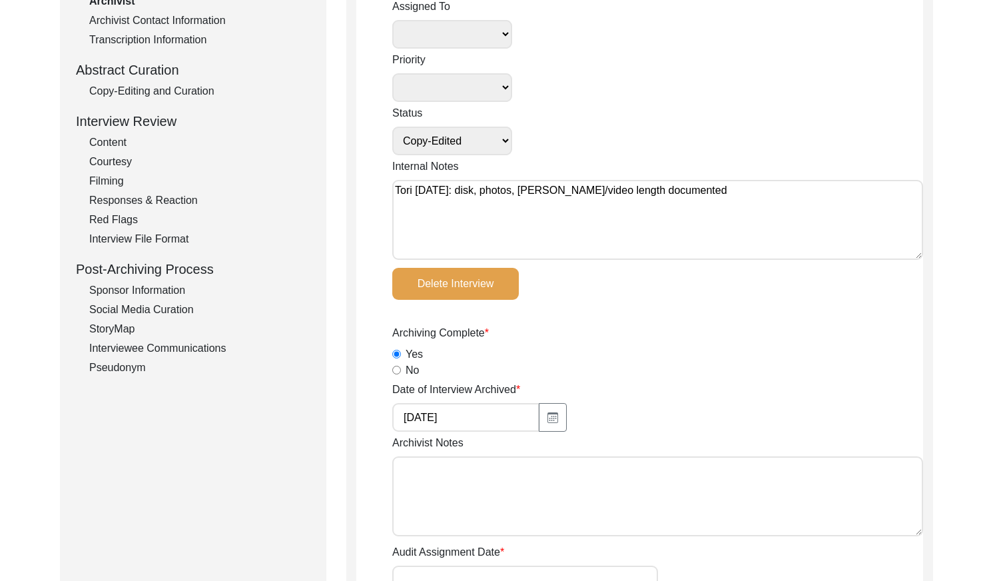
click at [212, 85] on div "Copy-Editing and Curation" at bounding box center [199, 91] width 221 height 16
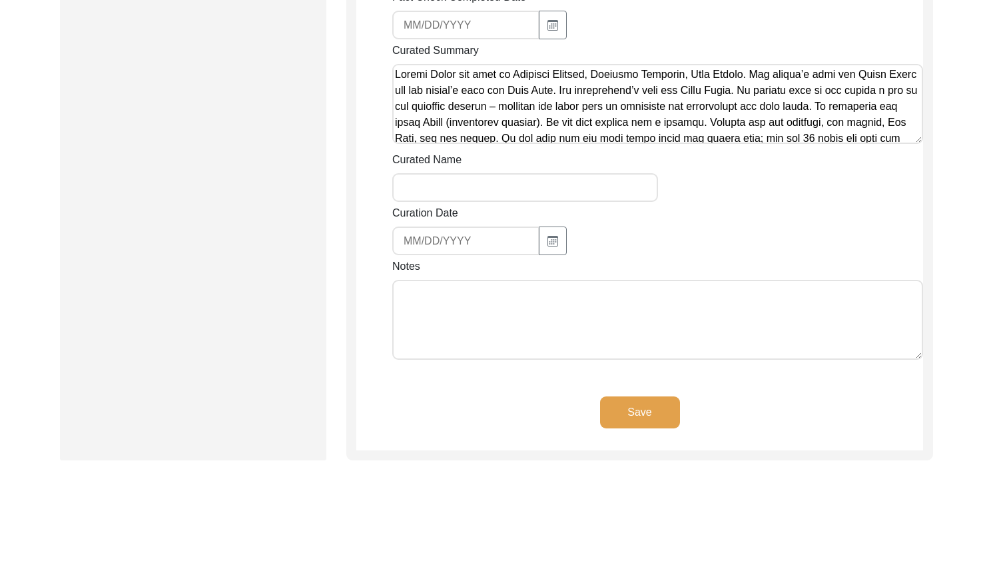
scroll to position [1688, 0]
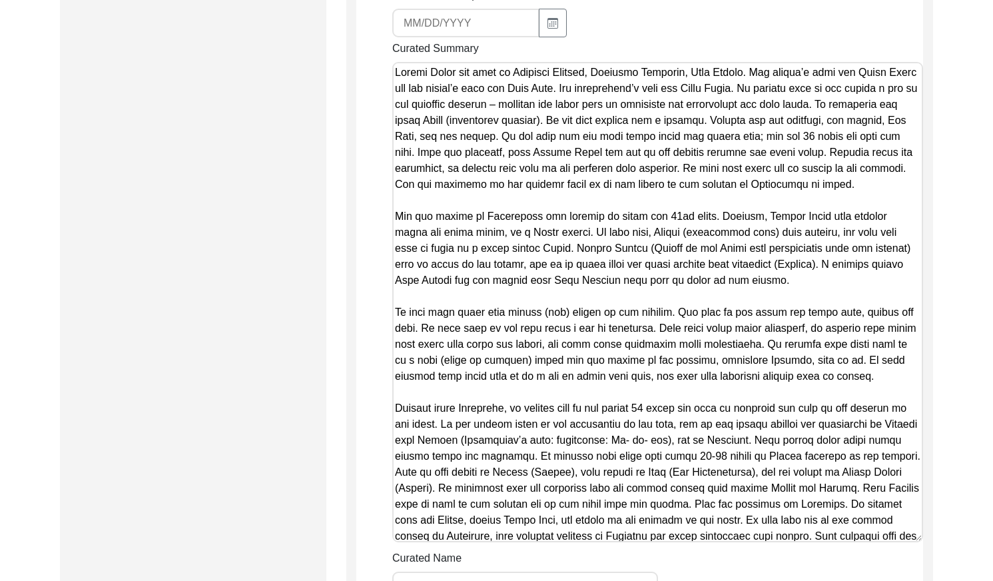
drag, startPoint x: 913, startPoint y: 103, endPoint x: 844, endPoint y: 494, distance: 397.7
click at [845, 503] on textarea "Curated Summary" at bounding box center [657, 302] width 531 height 480
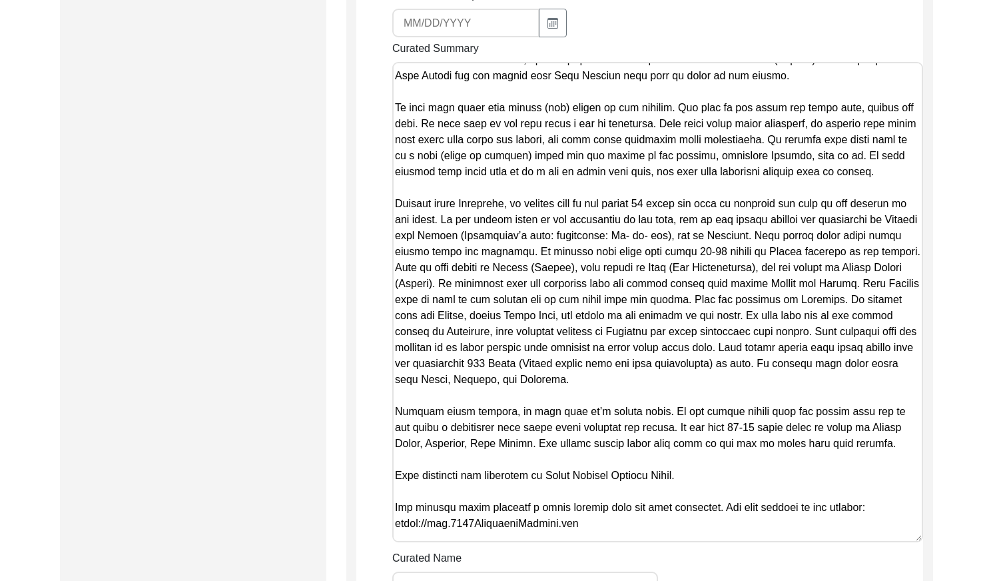
scroll to position [0, 0]
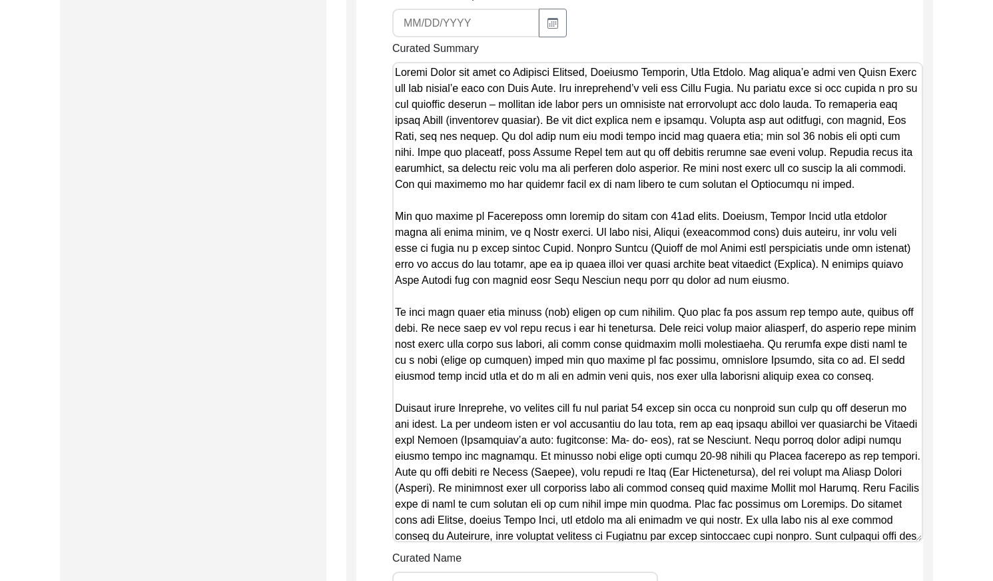
drag, startPoint x: 875, startPoint y: 293, endPoint x: 249, endPoint y: 22, distance: 682.2
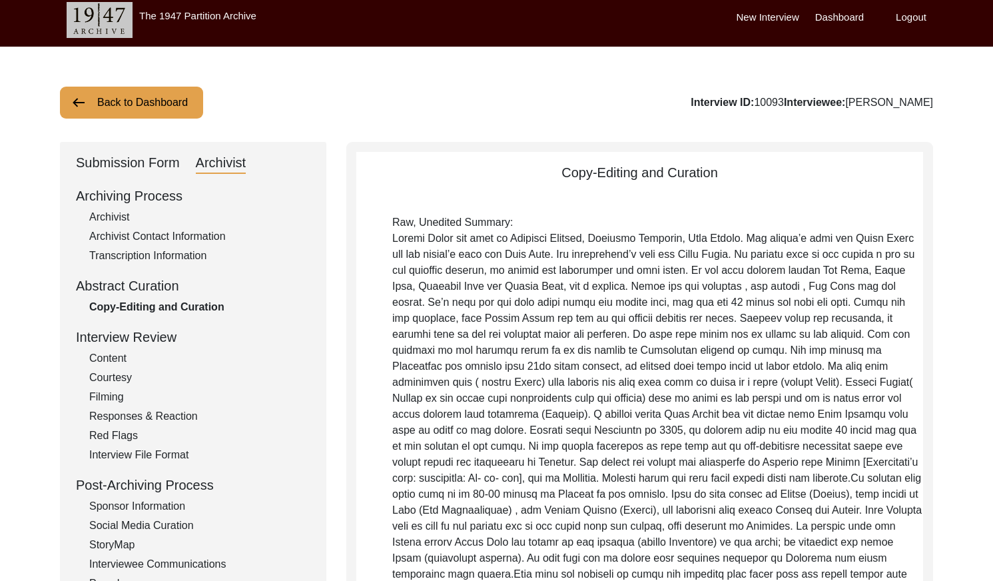
scroll to position [14, 0]
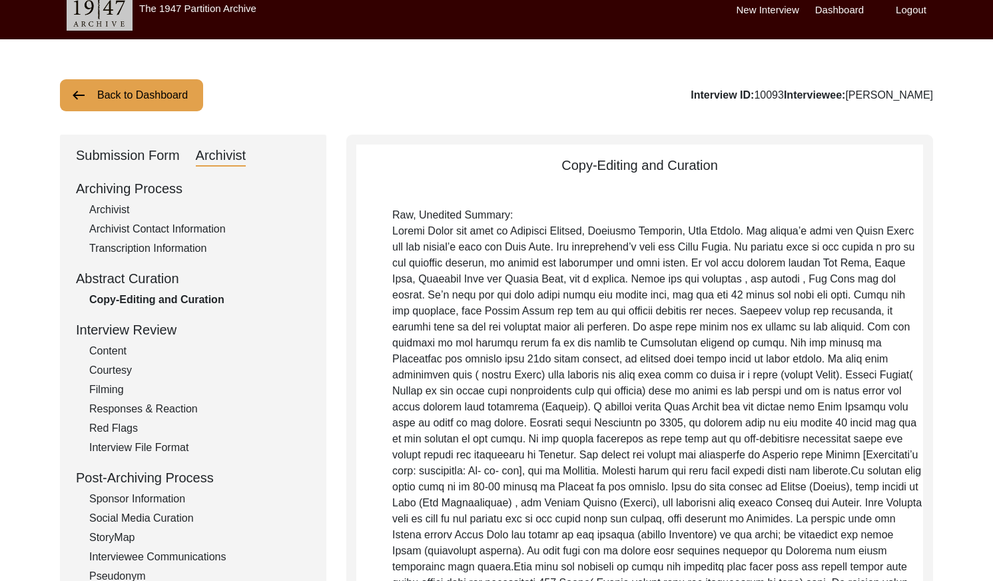
click at [133, 164] on div "Submission Form" at bounding box center [128, 155] width 104 height 21
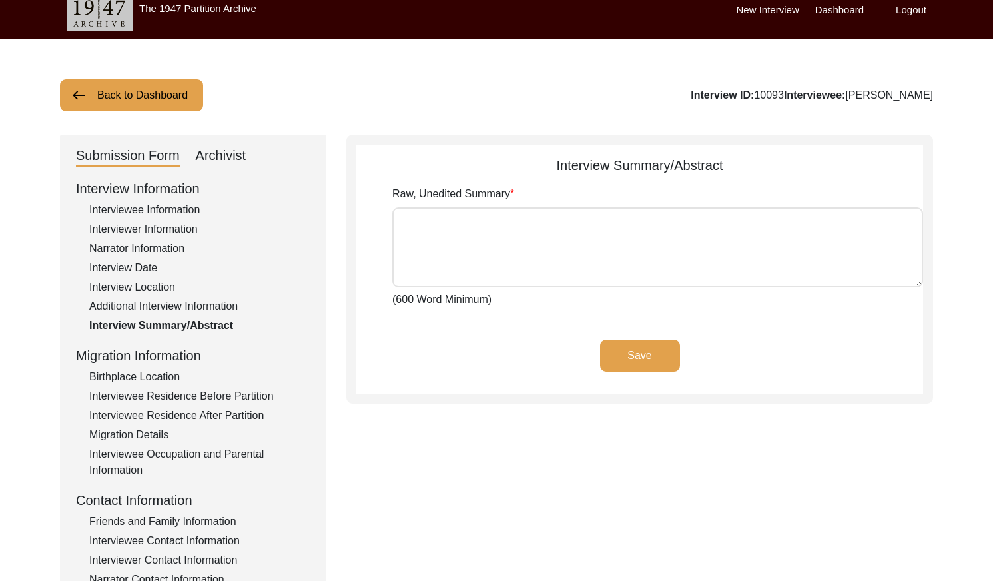
type textarea "Loremi Dolor sit amet co Adipisci Elitsed, Doeiusmo Temporin, Utla Etdolo. Mag …"
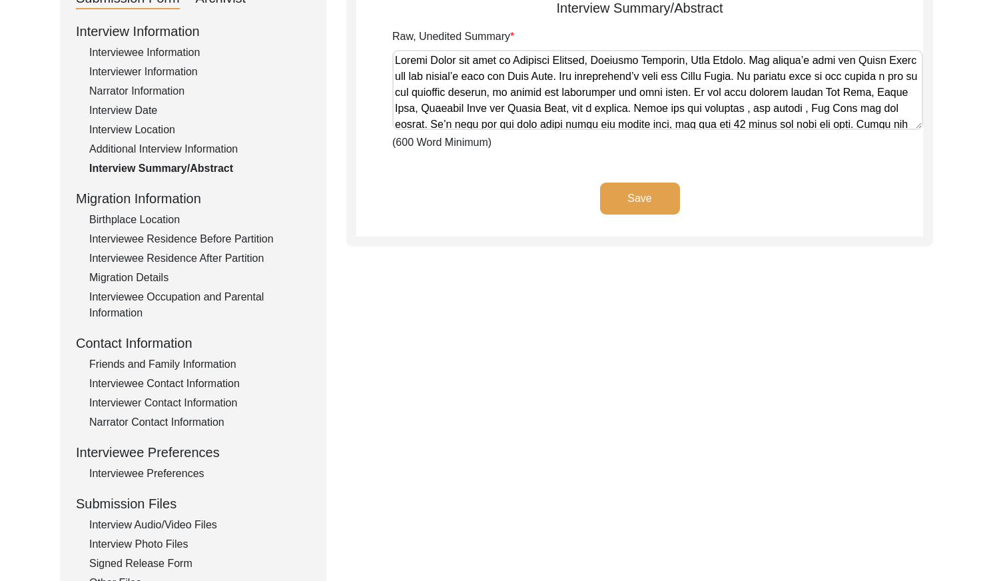
scroll to position [163, 0]
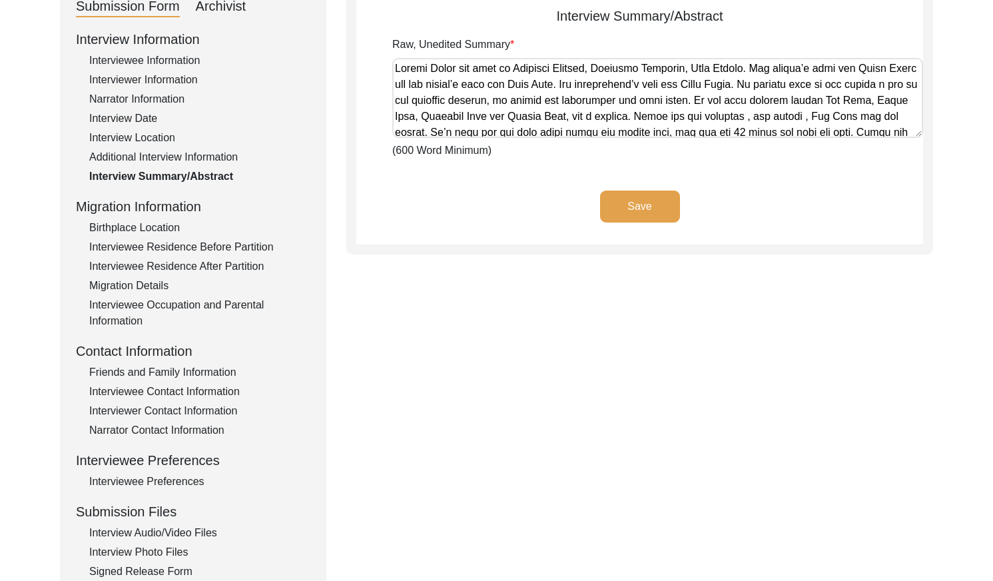
click at [167, 134] on div "Interview Location" at bounding box center [199, 138] width 221 height 16
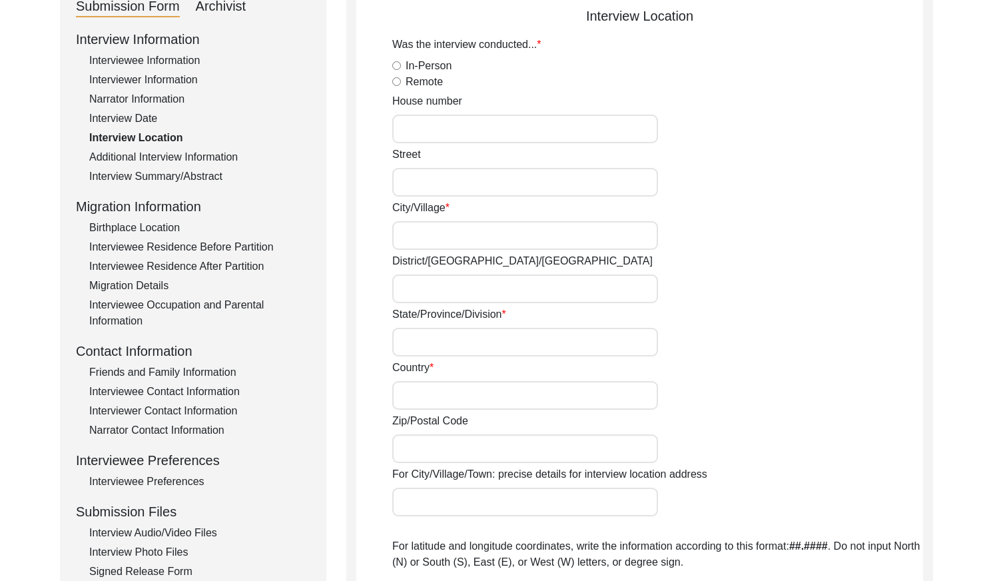
radio input "true"
type input "Bhucho Kalan"
type input "Bathinda"
type input "[GEOGRAPHIC_DATA]"
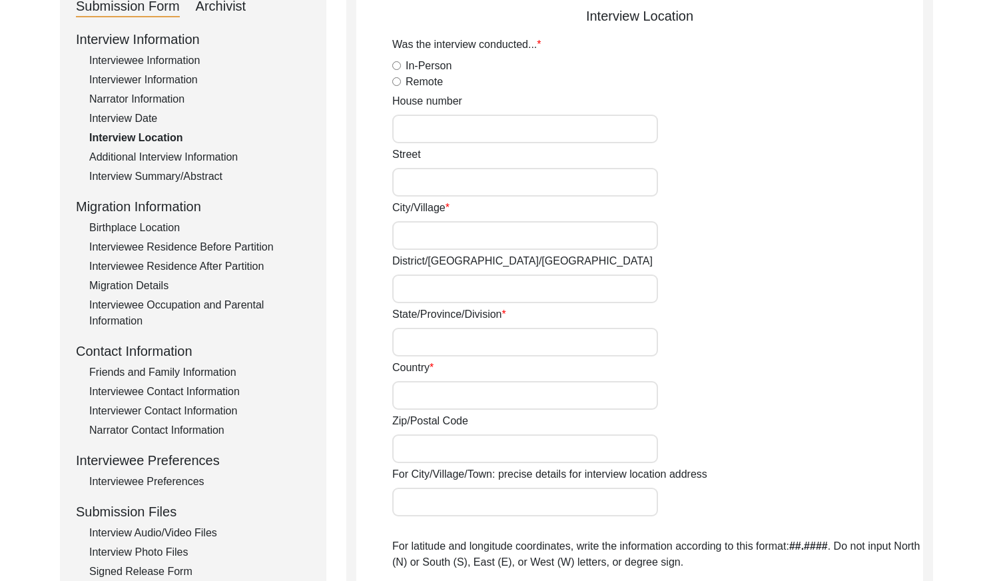
type input "151101"
type input "Na"
type input "[PERSON_NAME] Khurd, [GEOGRAPHIC_DATA], [GEOGRAPHIC_DATA]"
type input "30.2376"
type input "75.0816"
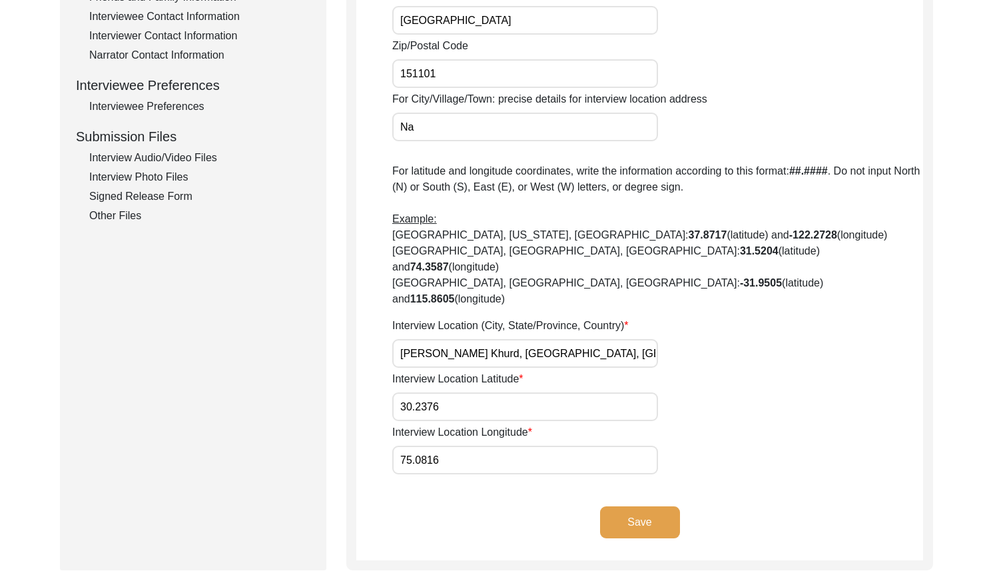
scroll to position [686, 0]
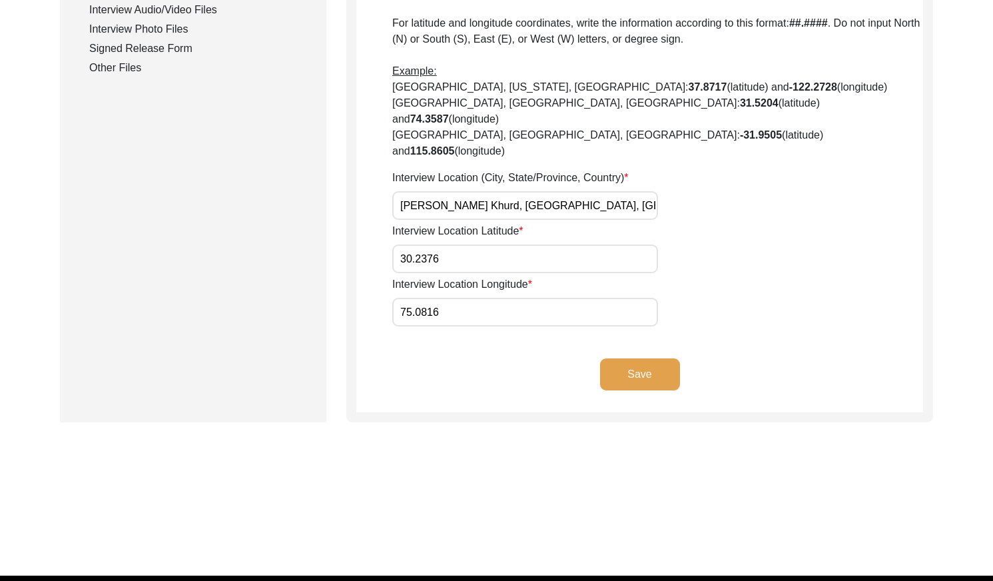
drag, startPoint x: 507, startPoint y: 173, endPoint x: 342, endPoint y: 172, distance: 165.2
